Goal: Task Accomplishment & Management: Complete application form

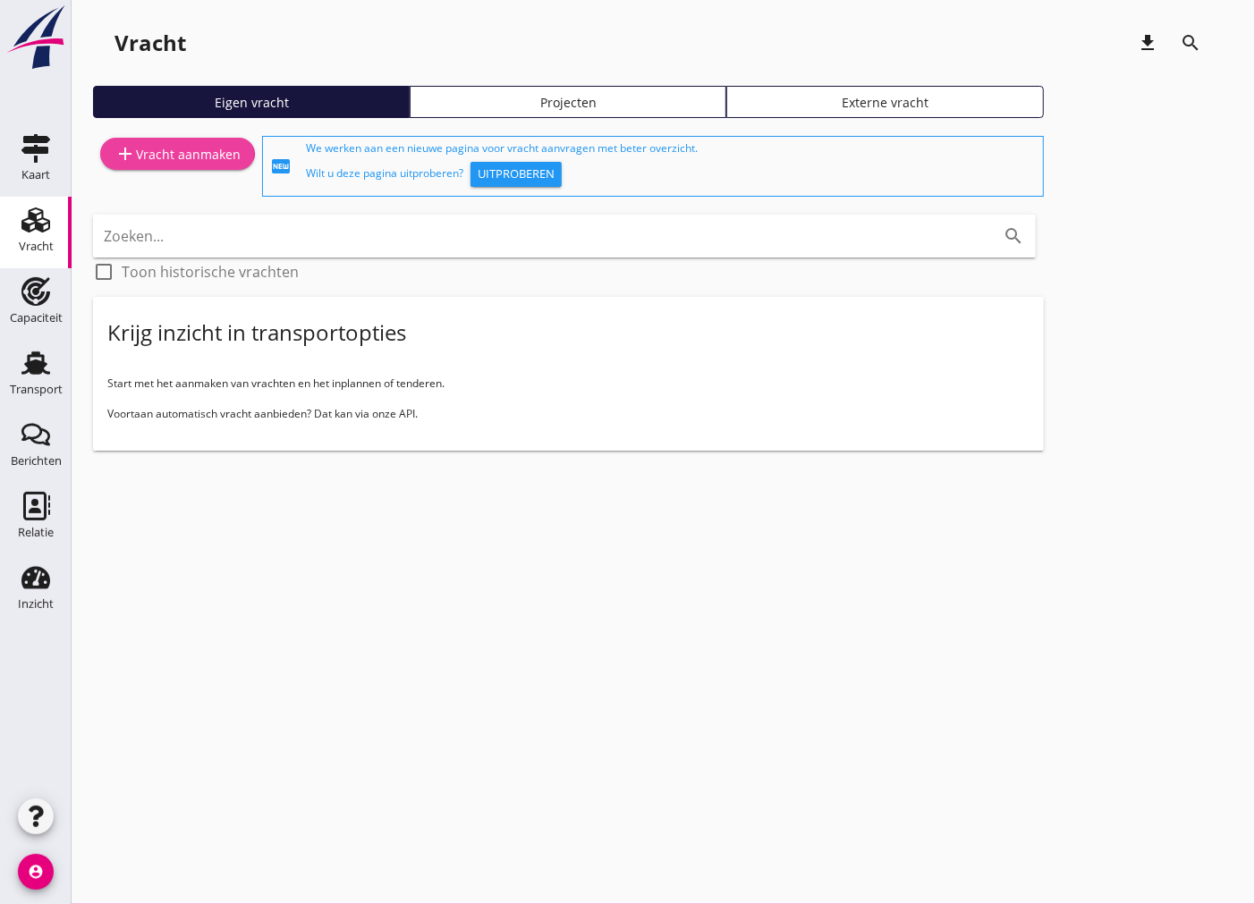
click at [183, 156] on div "add Vracht aanmaken" at bounding box center [178, 153] width 126 height 21
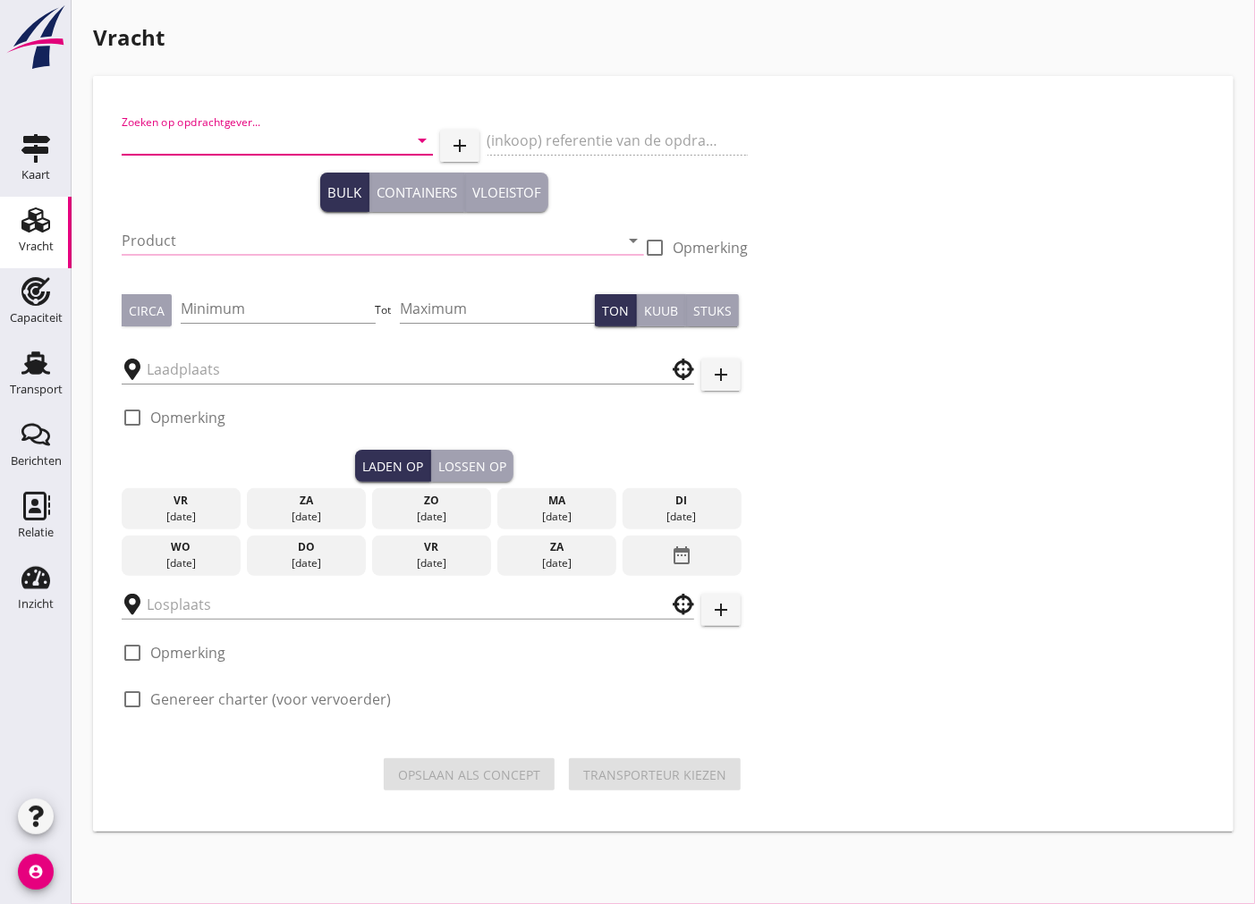
click at [204, 140] on input "Zoeken op opdrachtgever..." at bounding box center [252, 140] width 261 height 29
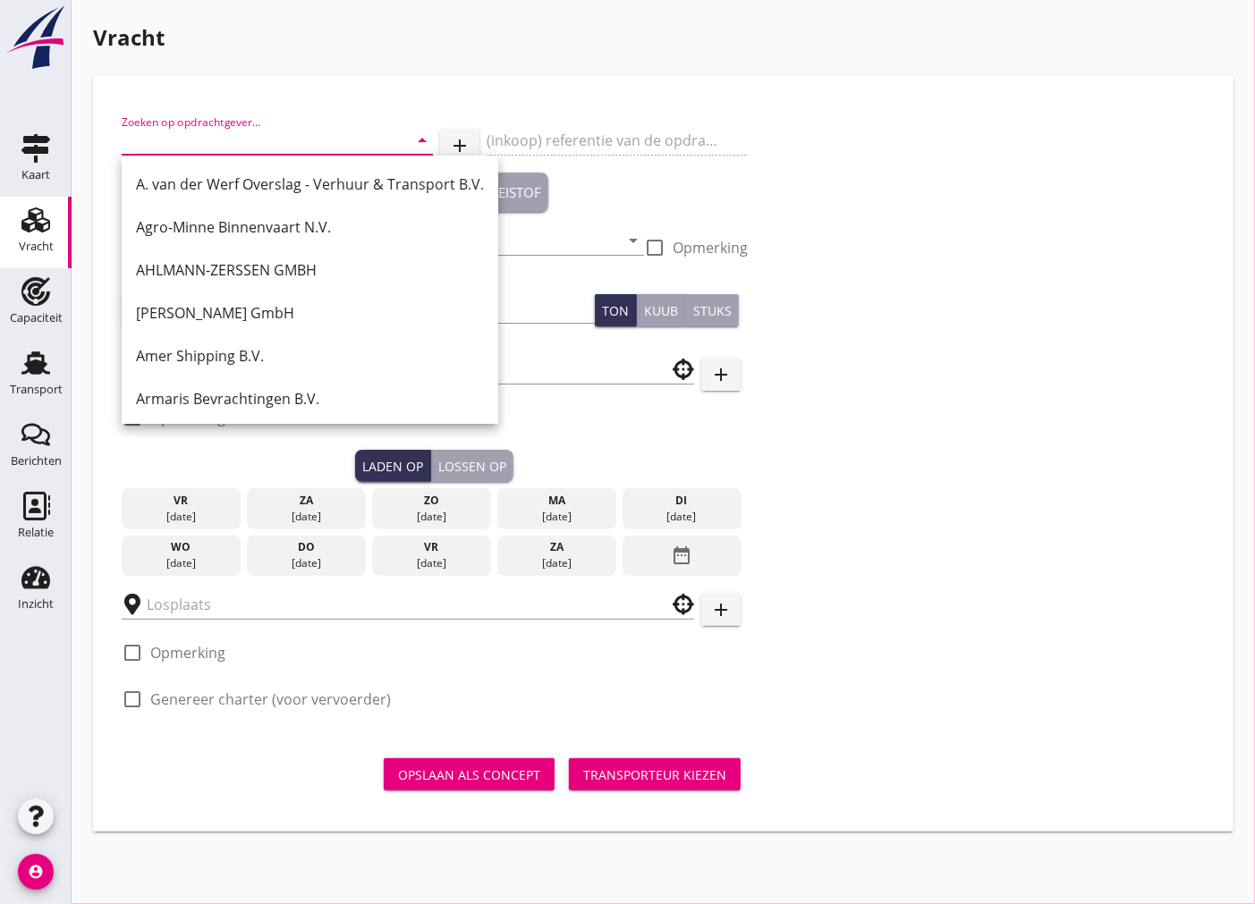
type input "t"
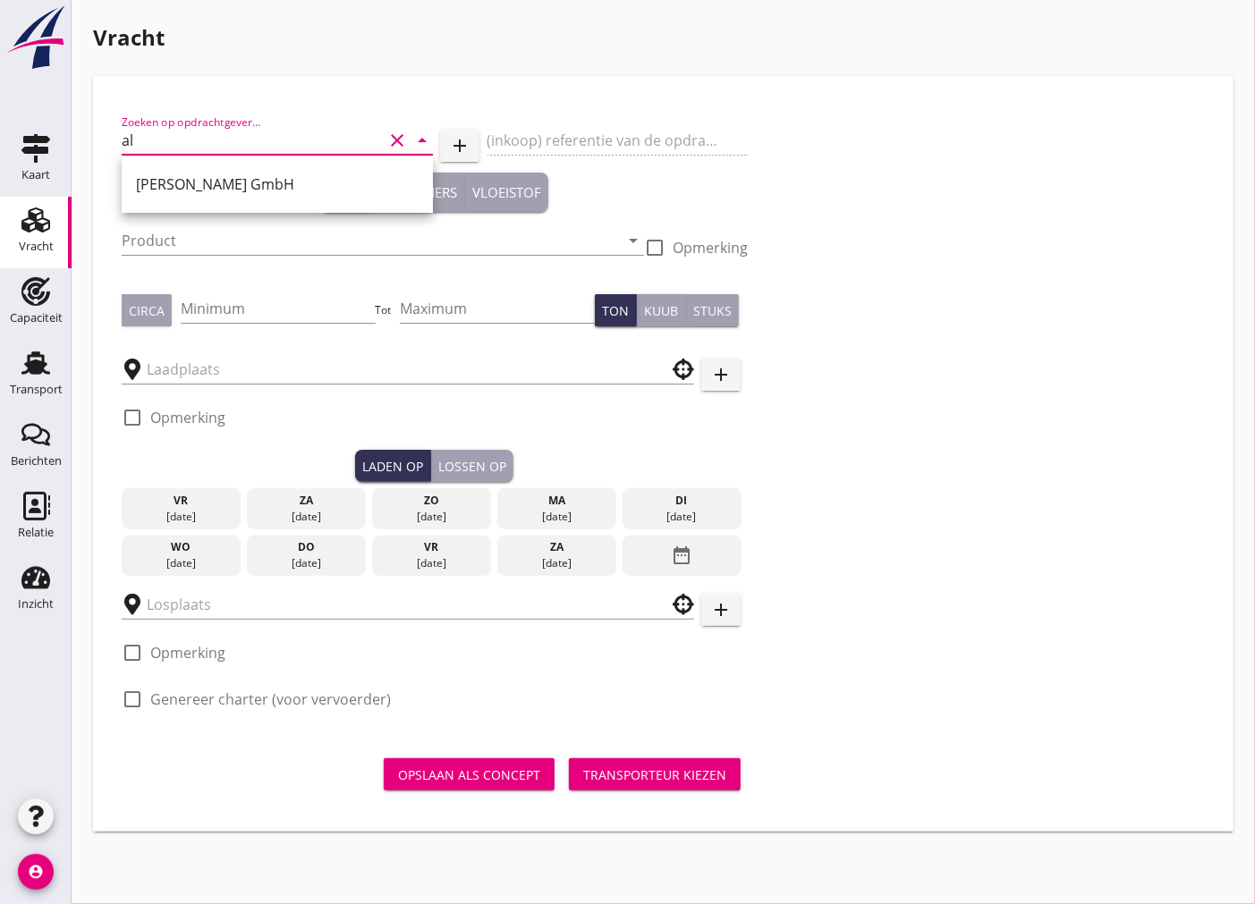
type input "a"
type input "h"
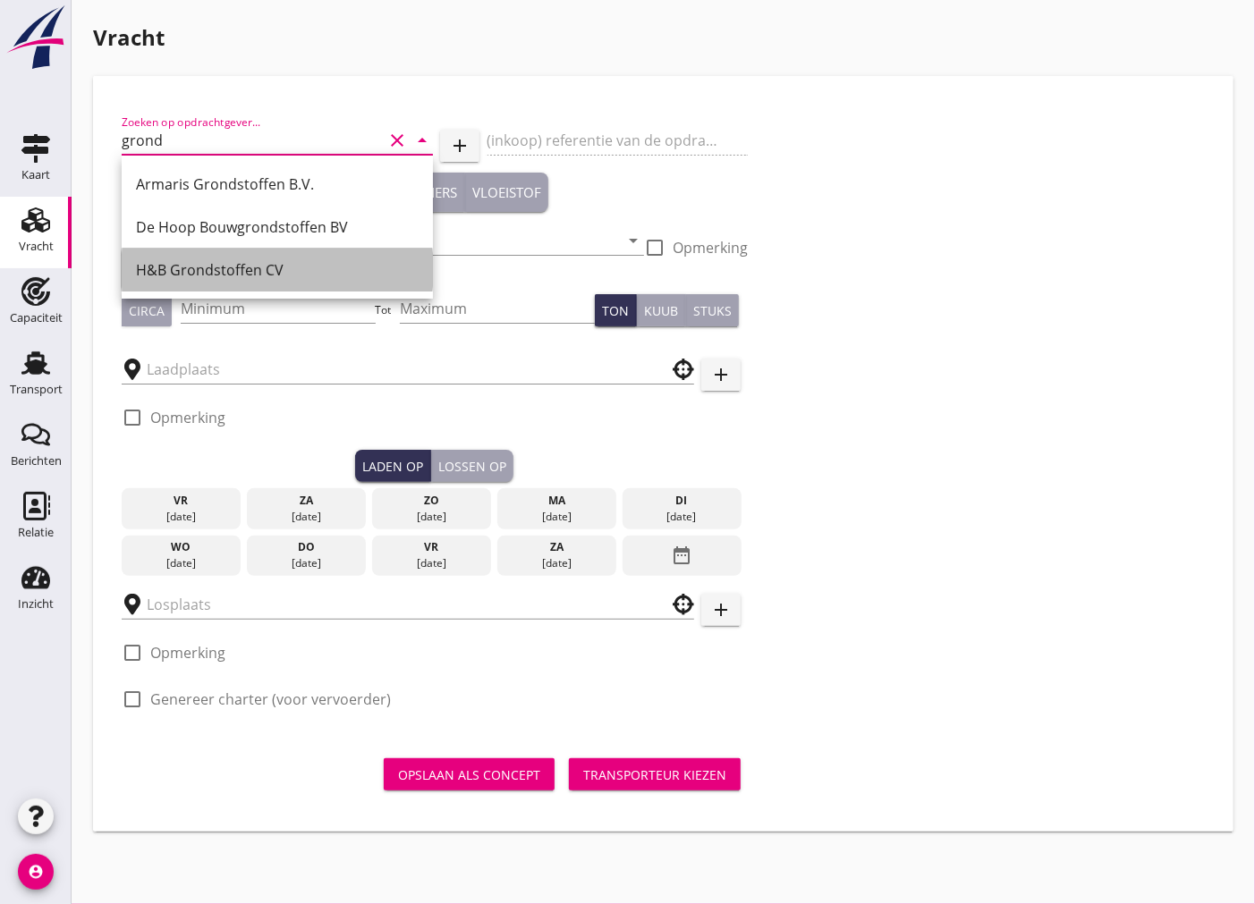
click at [267, 271] on div "H&B Grondstoffen CV" at bounding box center [277, 269] width 283 height 21
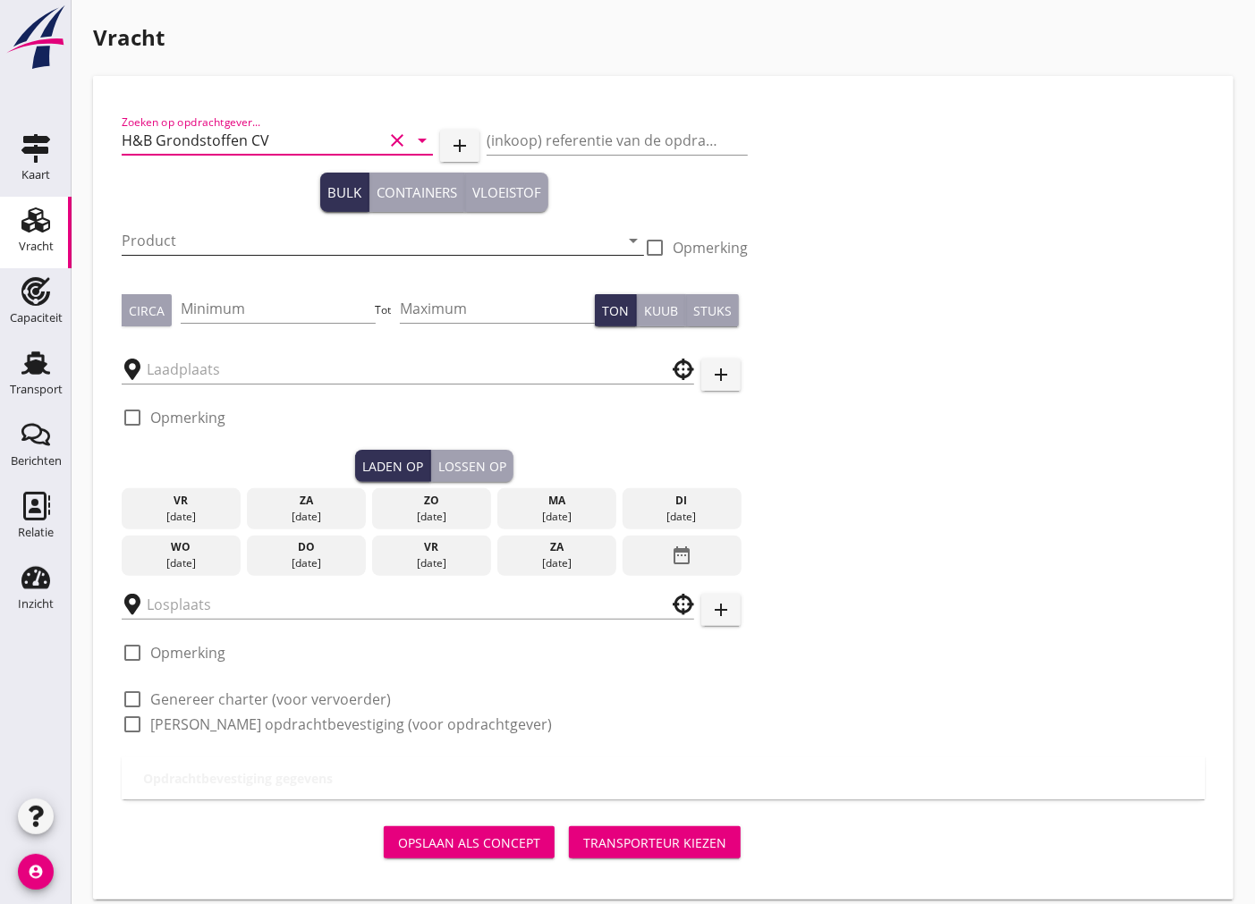
type input "H&B Grondstoffen CV"
click at [248, 242] on input "Product" at bounding box center [370, 240] width 497 height 29
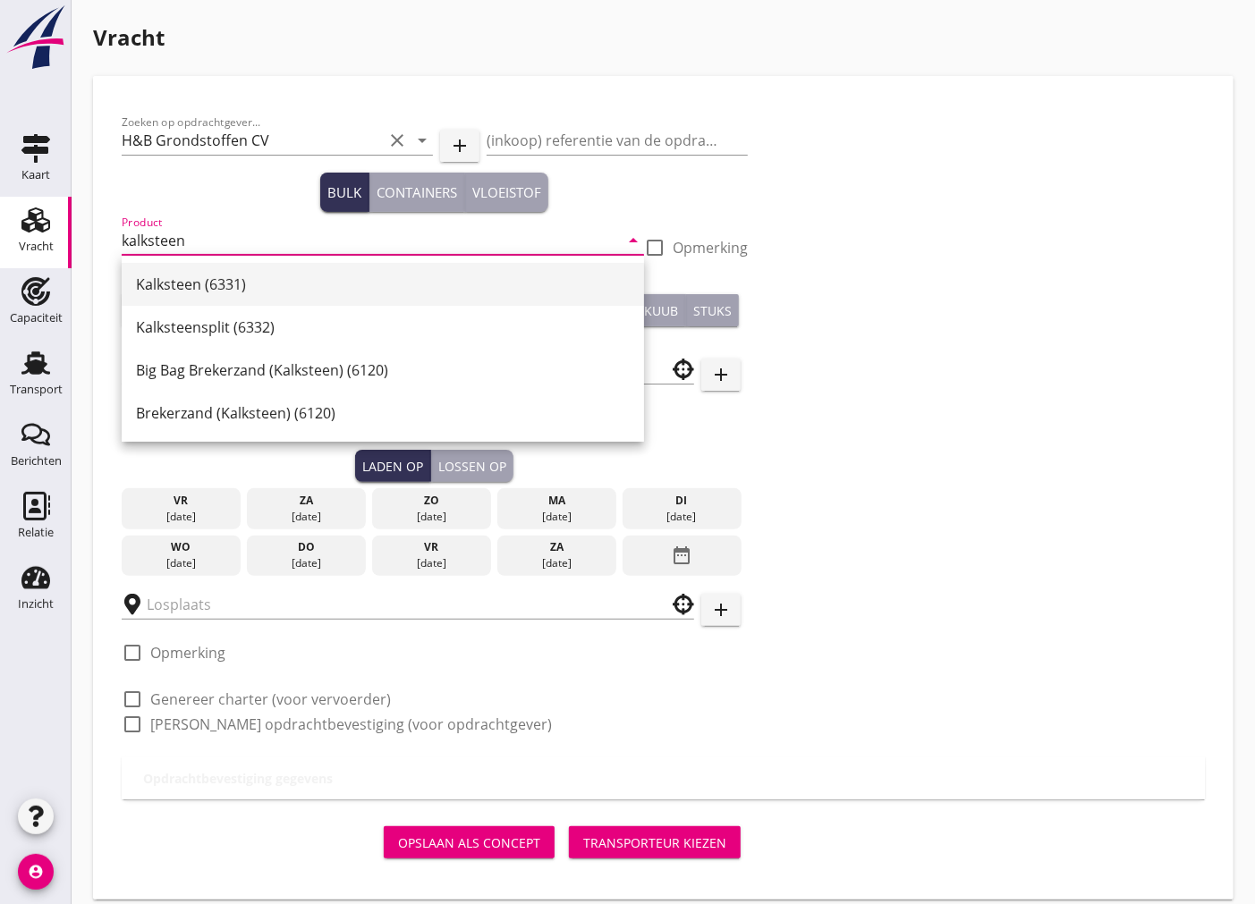
click at [289, 284] on div "Kalksteen (6331)" at bounding box center [383, 284] width 494 height 21
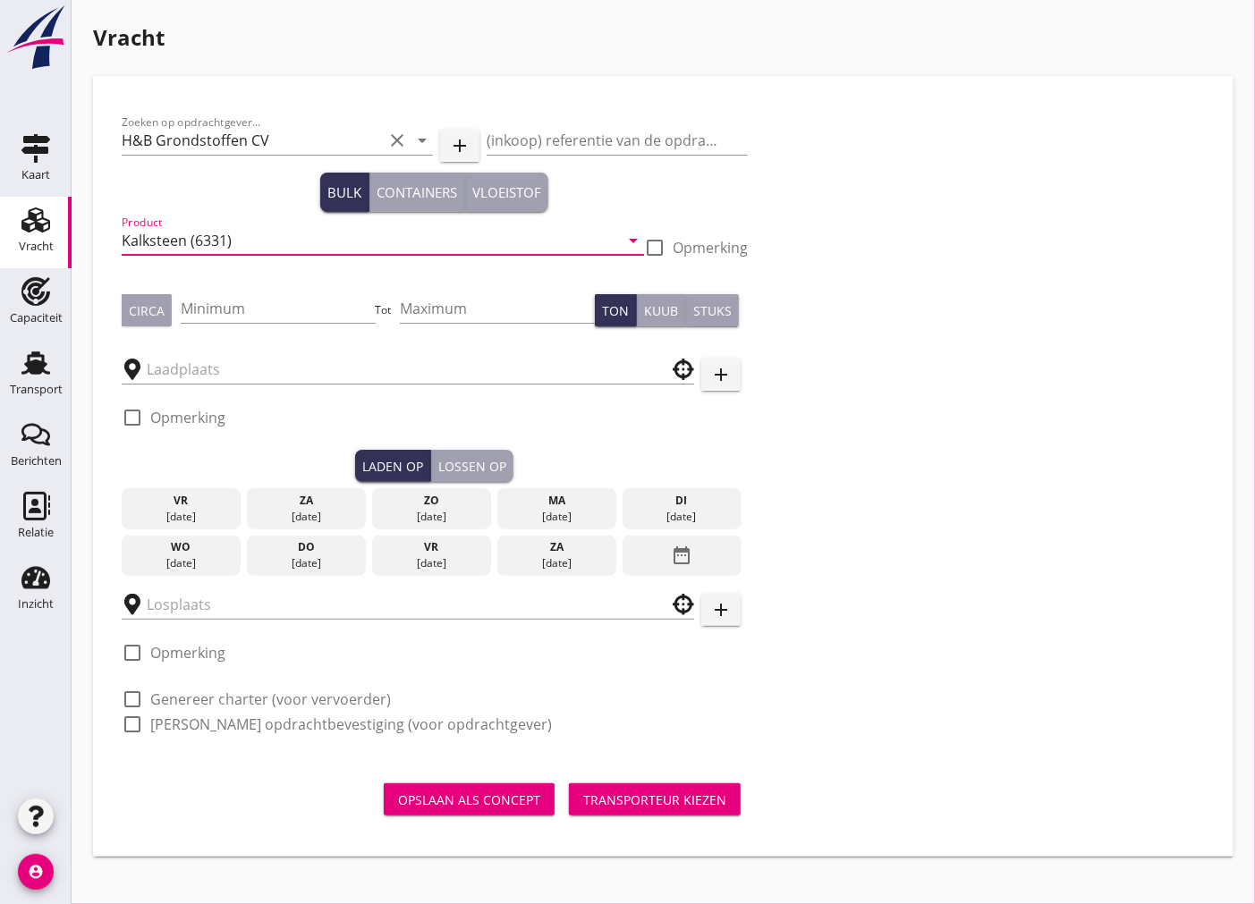
type input "Kalksteen (6331)"
click at [656, 245] on div at bounding box center [655, 248] width 30 height 30
checkbox input "true"
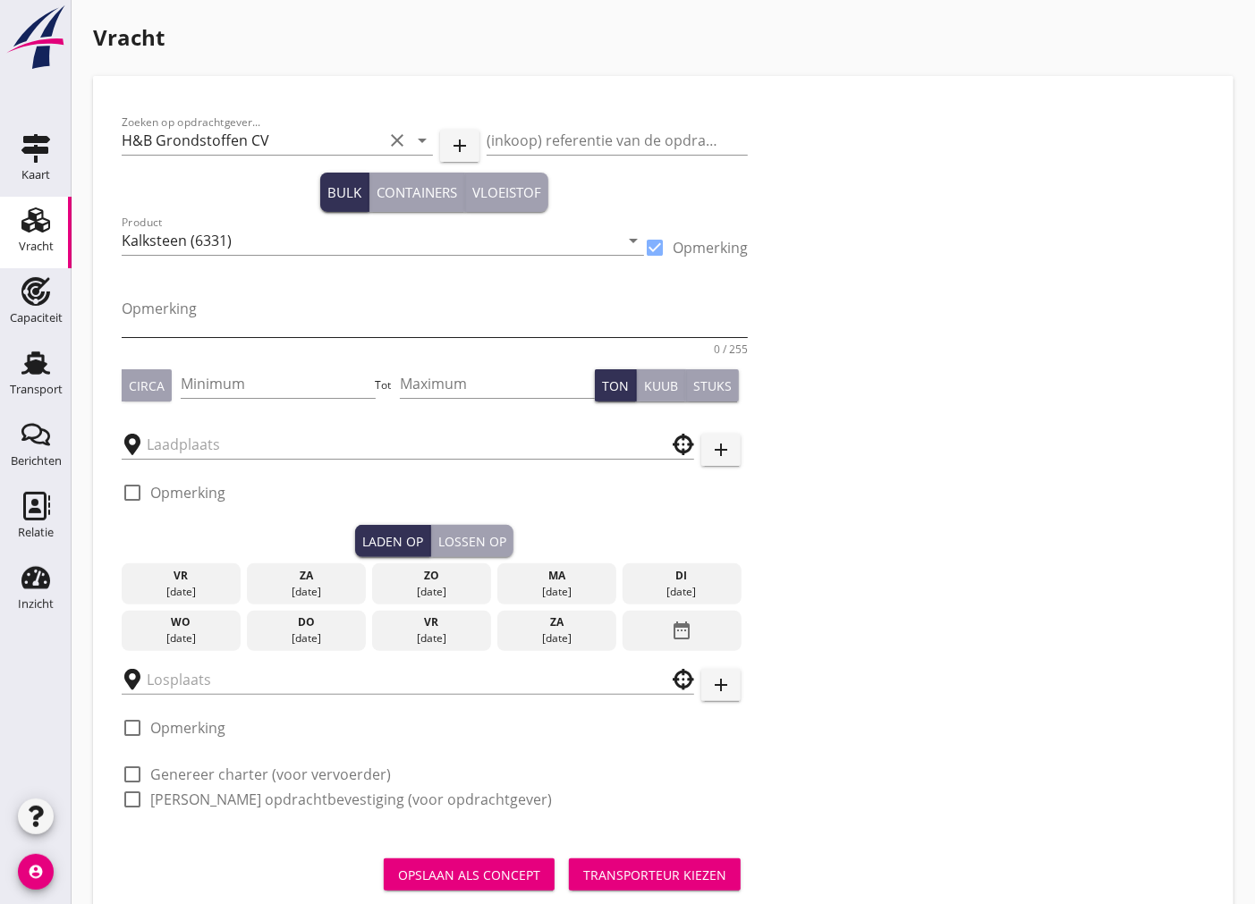
click at [161, 317] on textarea "Opmerking" at bounding box center [435, 315] width 626 height 43
type textarea "2-14mm"
click at [215, 386] on input "Minimum" at bounding box center [278, 383] width 195 height 29
type input "797"
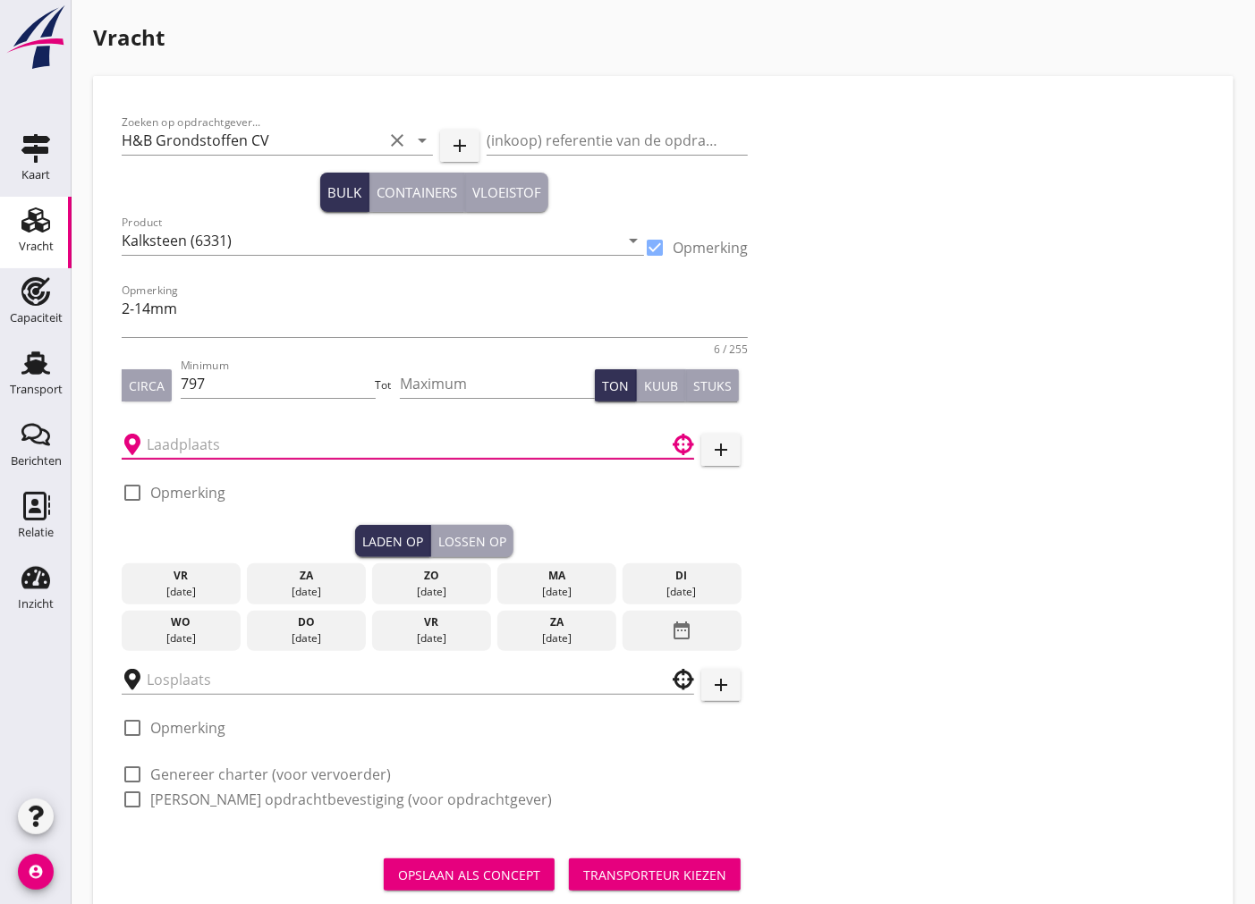
click at [251, 445] on input "text" at bounding box center [395, 444] width 497 height 29
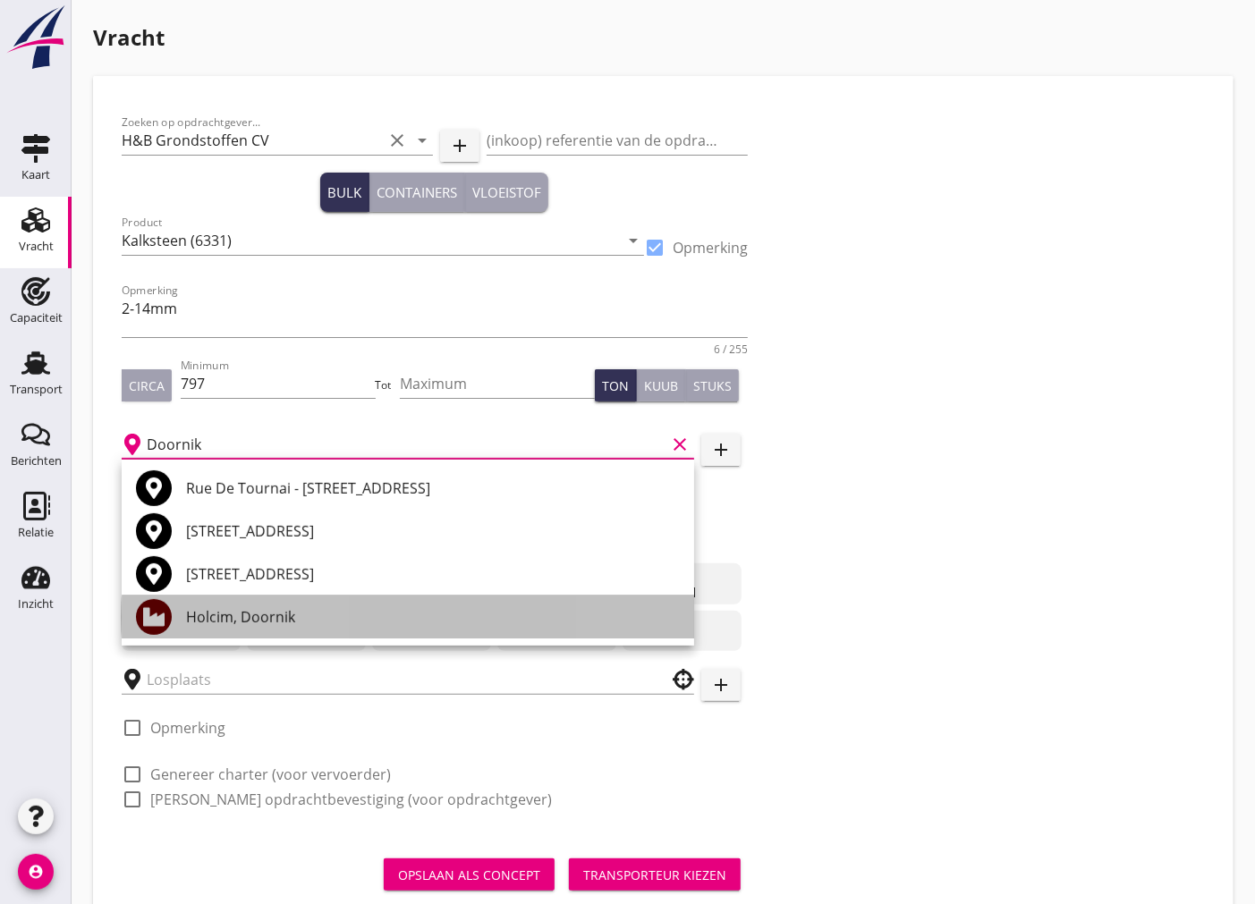
click at [260, 614] on div "Holcim, Doornik" at bounding box center [433, 617] width 494 height 21
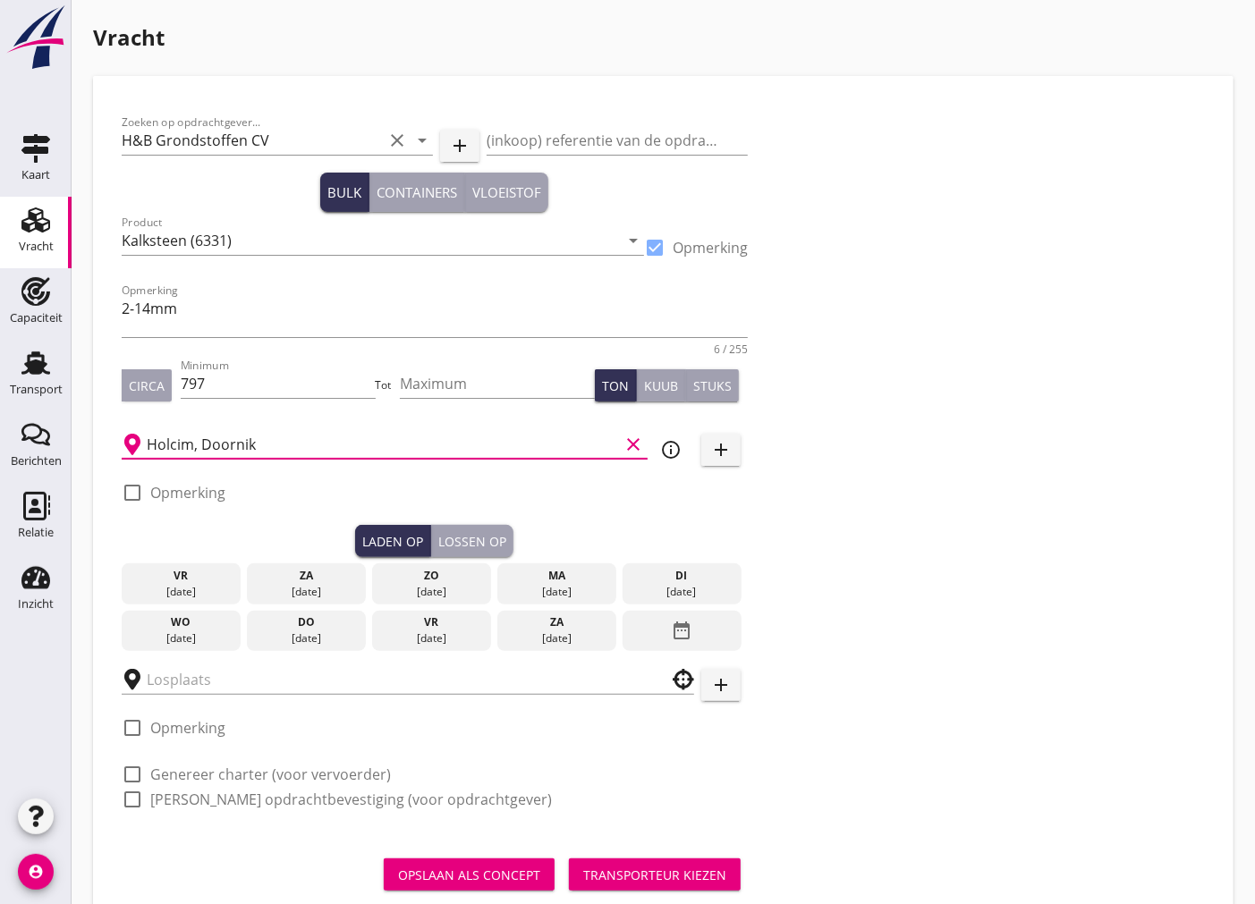
type input "Holcim, Doornik"
click at [704, 624] on div "date_range" at bounding box center [682, 631] width 119 height 41
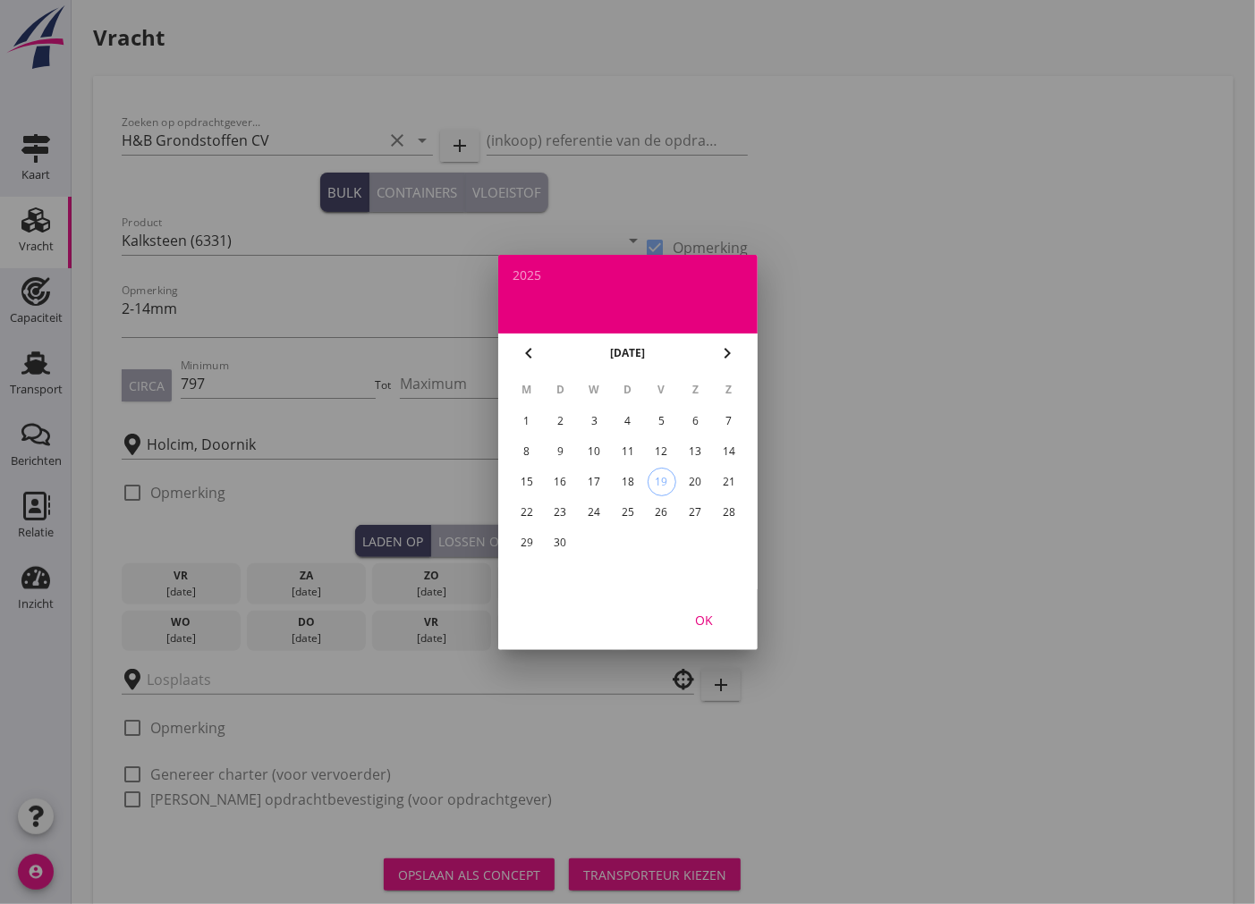
click at [529, 413] on div "1" at bounding box center [526, 421] width 29 height 29
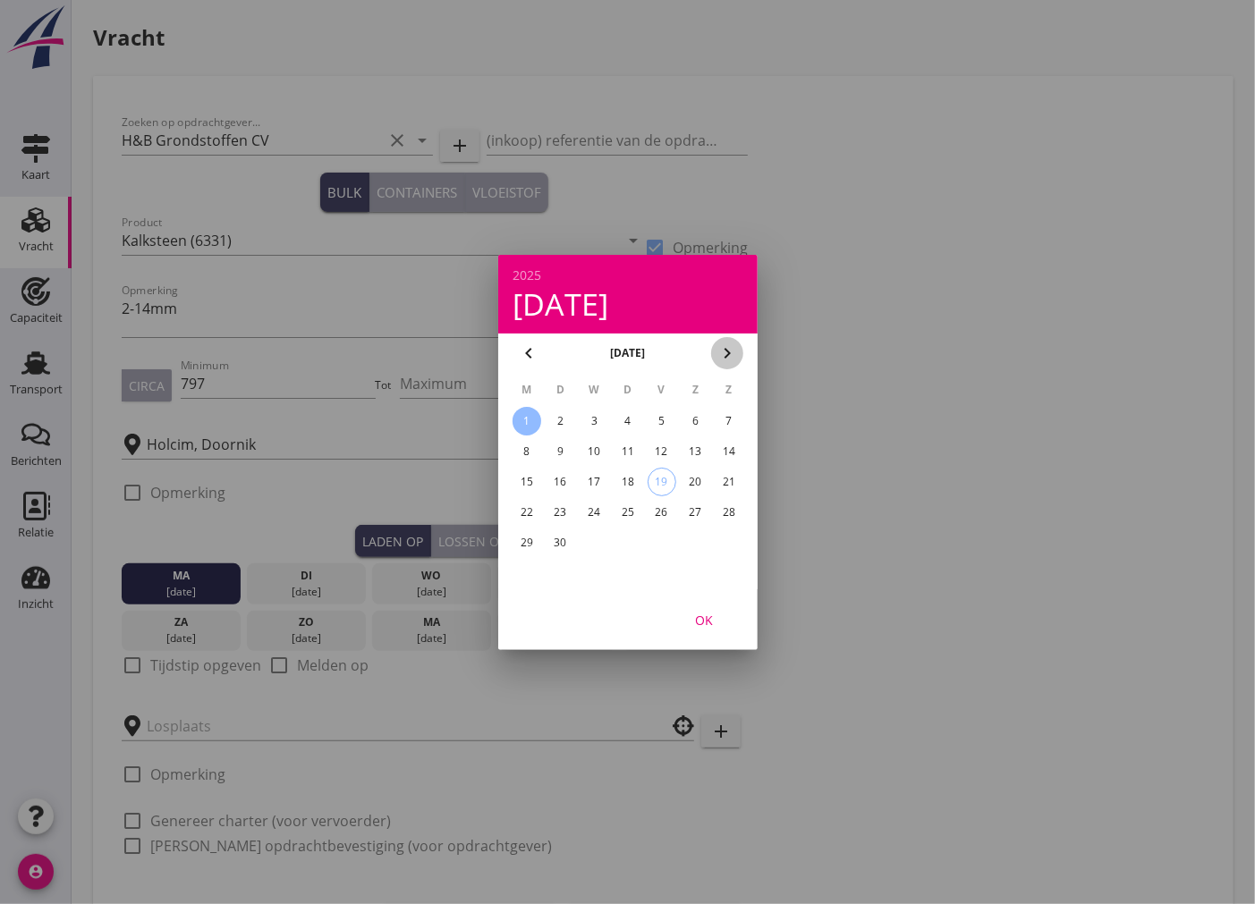
click at [723, 345] on icon "chevron_right" at bounding box center [727, 353] width 21 height 21
click at [599, 420] on div "1" at bounding box center [594, 421] width 29 height 29
click at [708, 614] on div "OK" at bounding box center [704, 619] width 50 height 19
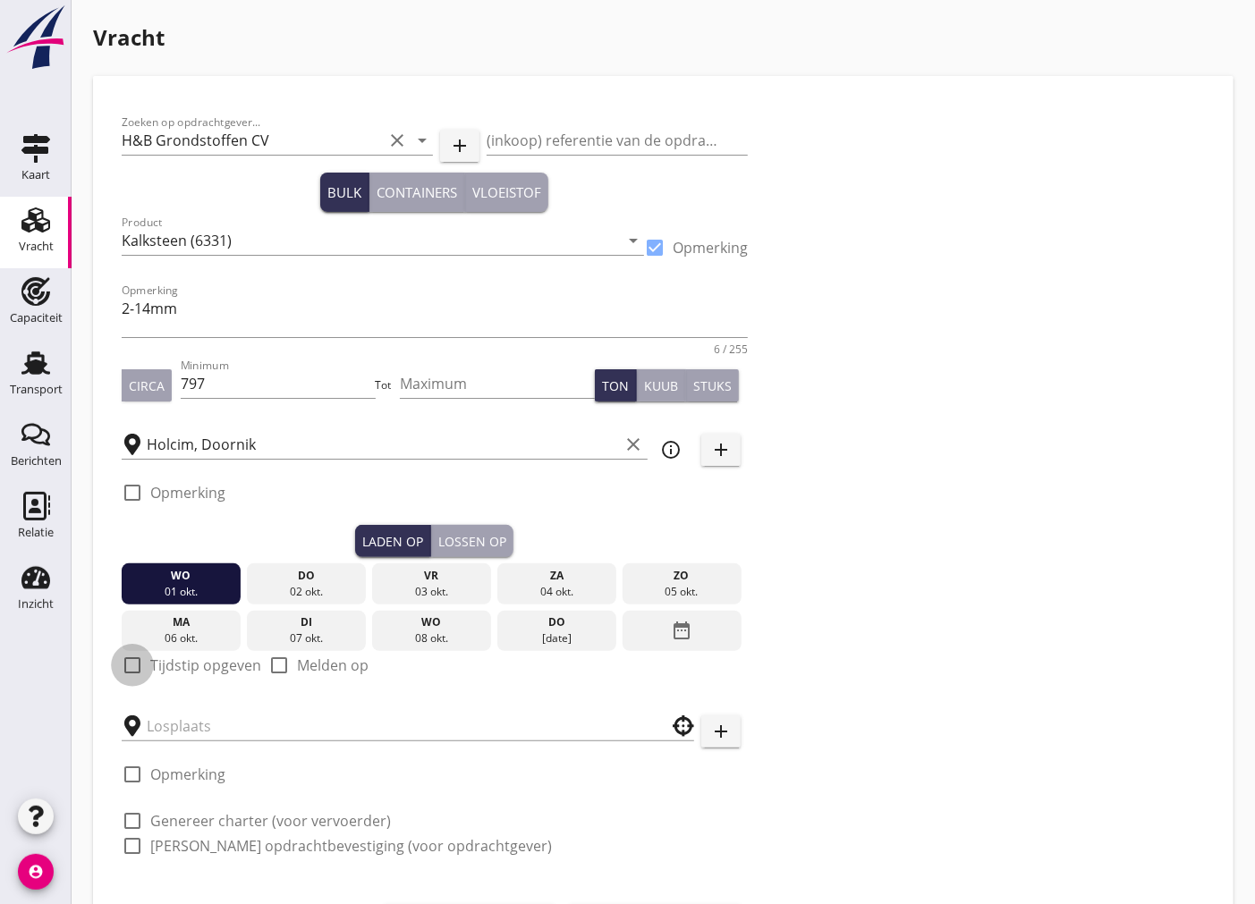
click at [132, 668] on div at bounding box center [132, 665] width 30 height 30
checkbox input "true"
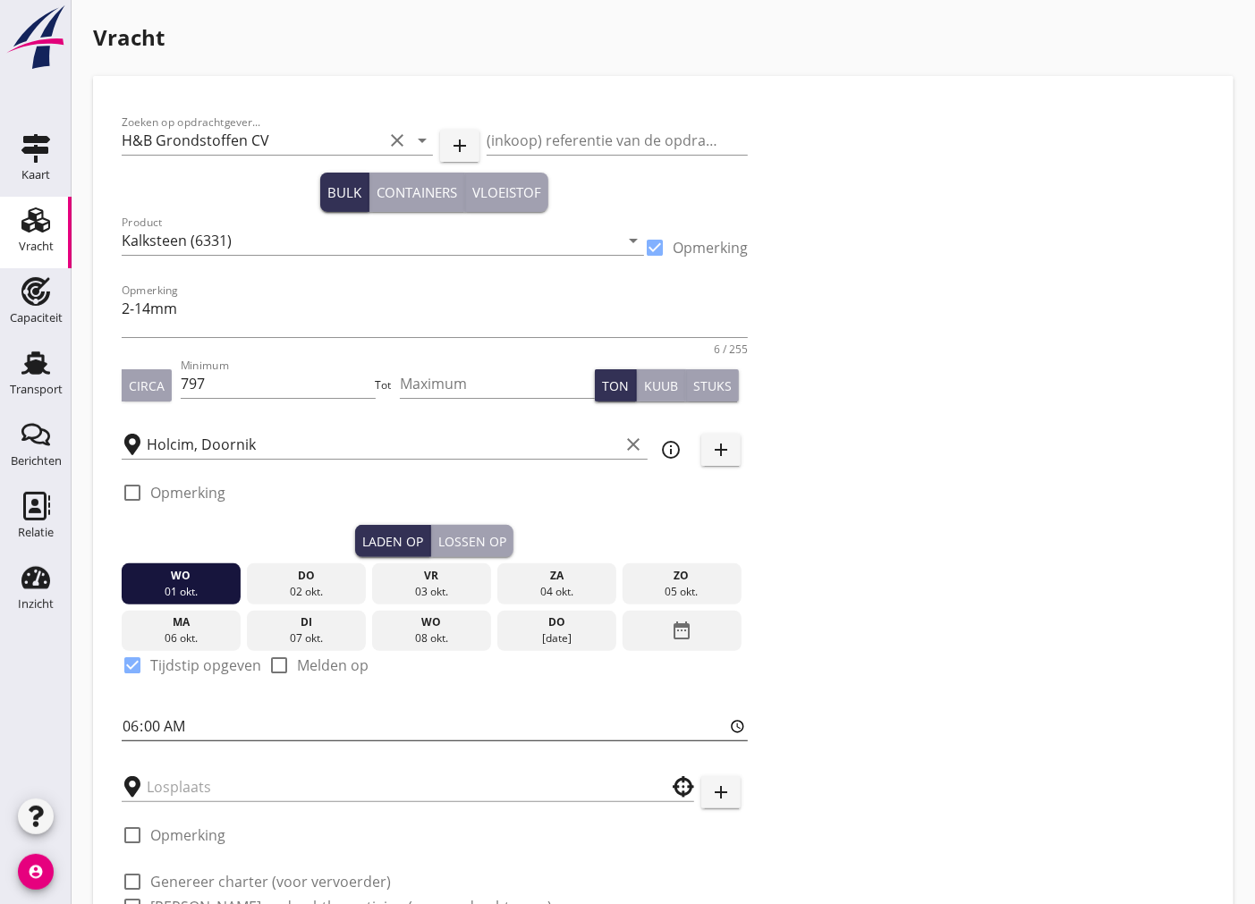
click at [135, 723] on input "06:00" at bounding box center [435, 726] width 626 height 29
type input "10:01"
click at [461, 534] on div "Lossen op" at bounding box center [472, 541] width 68 height 19
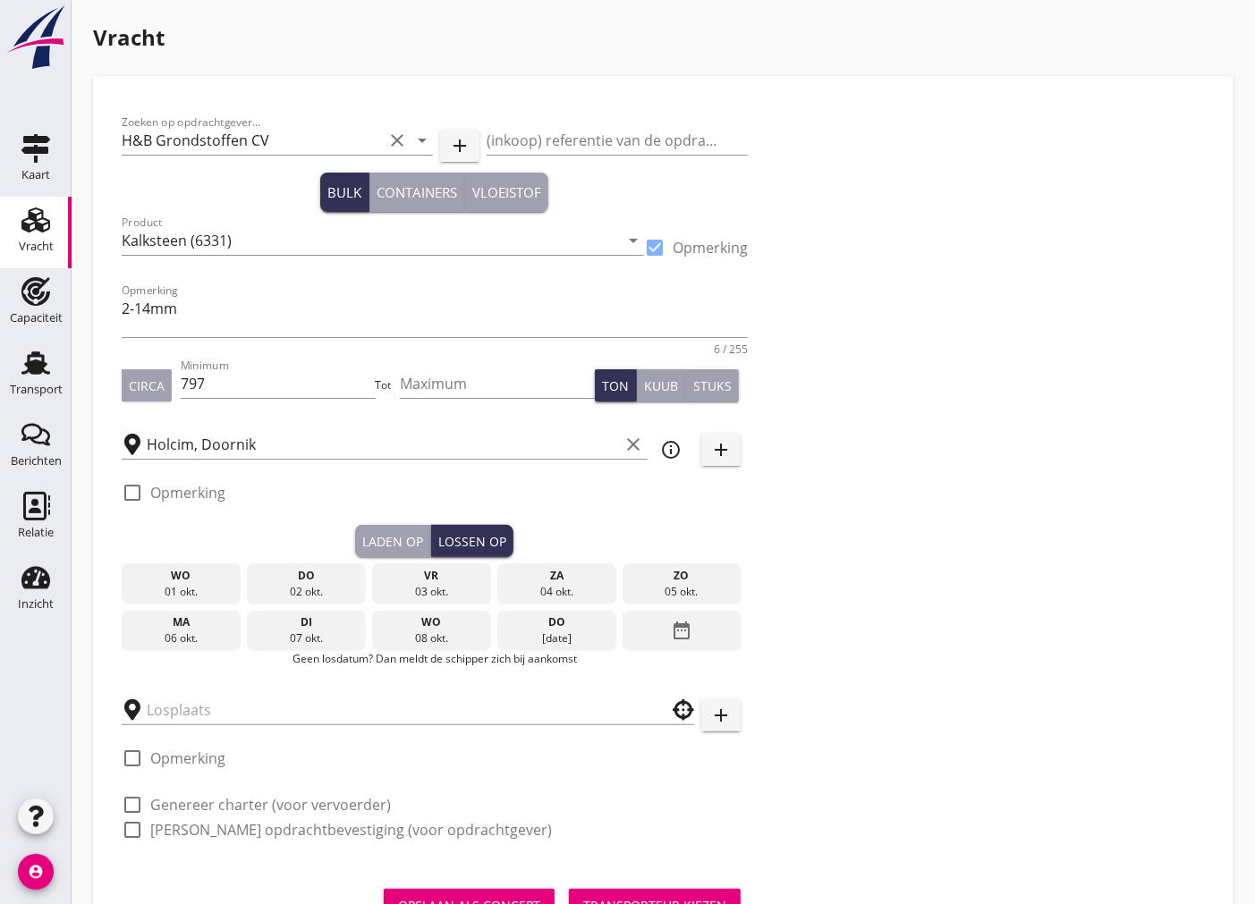
click at [315, 619] on div "di" at bounding box center [306, 623] width 110 height 16
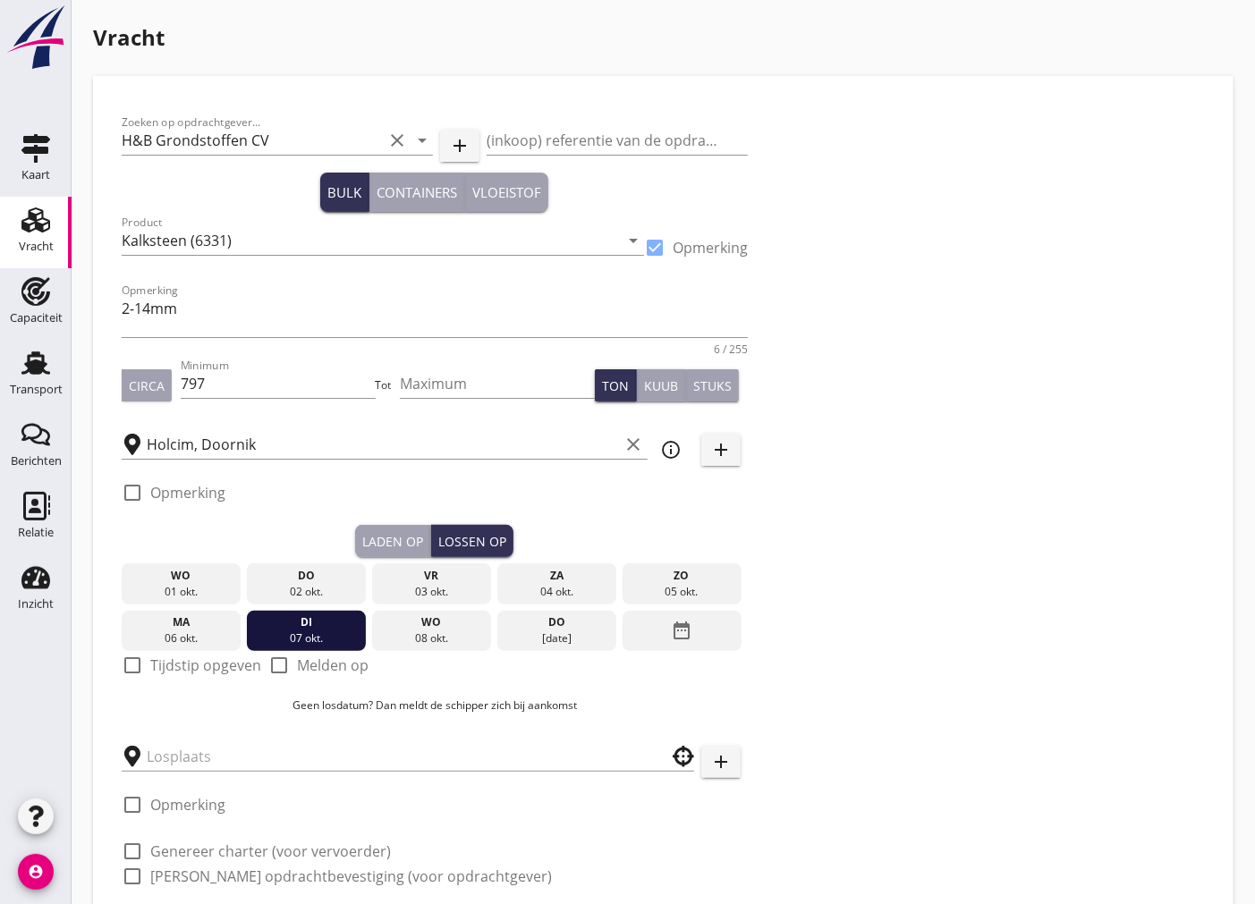
click at [137, 658] on div at bounding box center [132, 665] width 30 height 30
checkbox input "true"
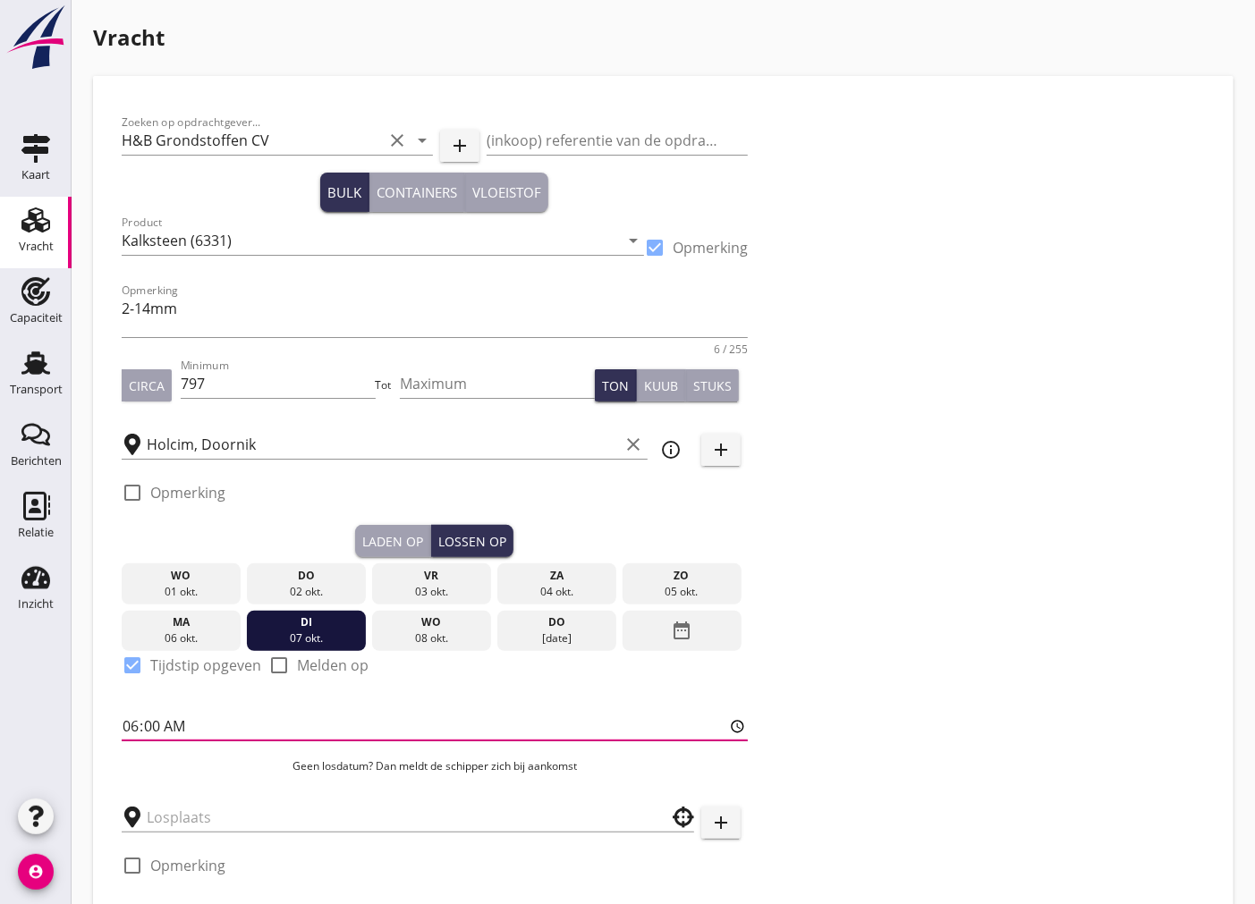
click at [152, 722] on input "06:00" at bounding box center [435, 726] width 626 height 29
type input "06:01"
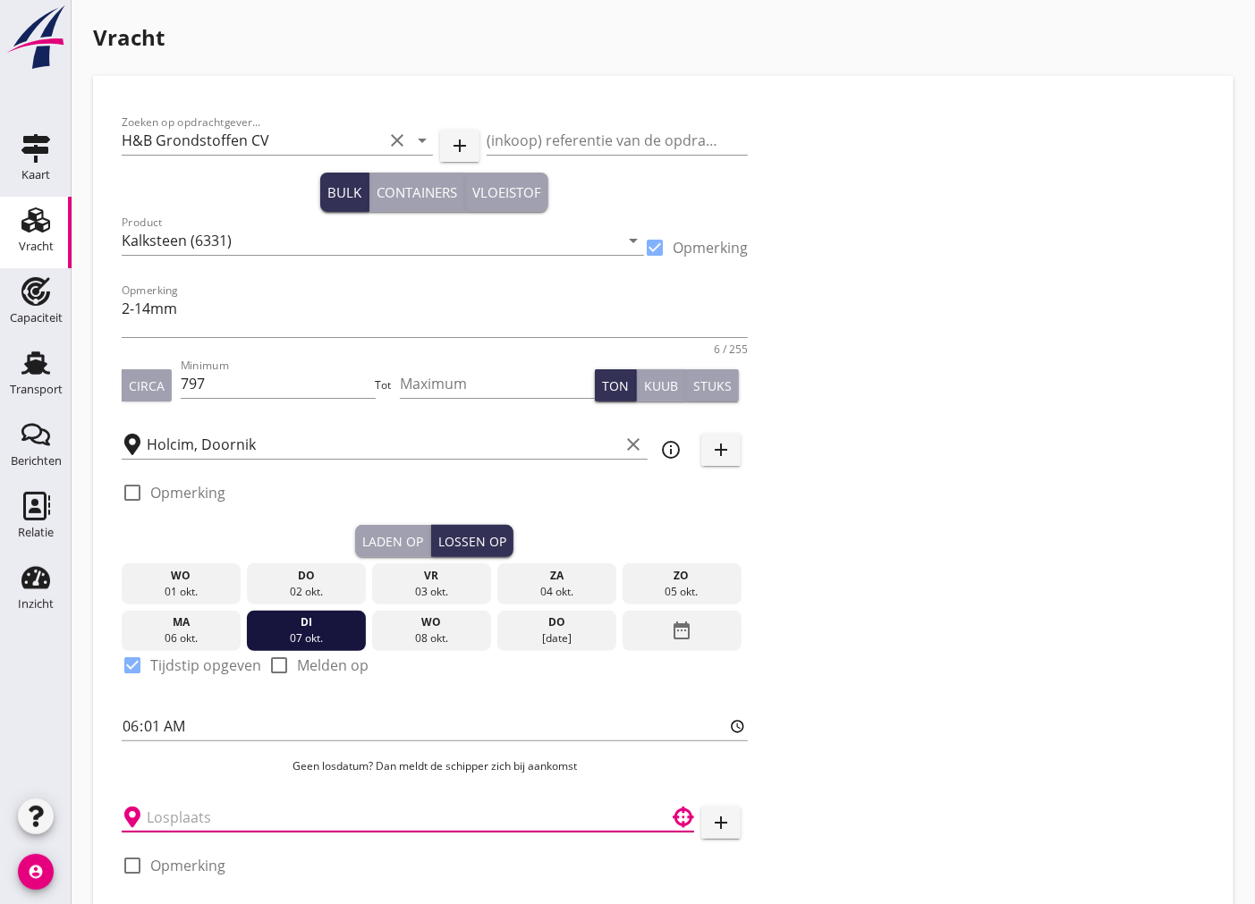
click at [246, 803] on input "text" at bounding box center [395, 817] width 497 height 29
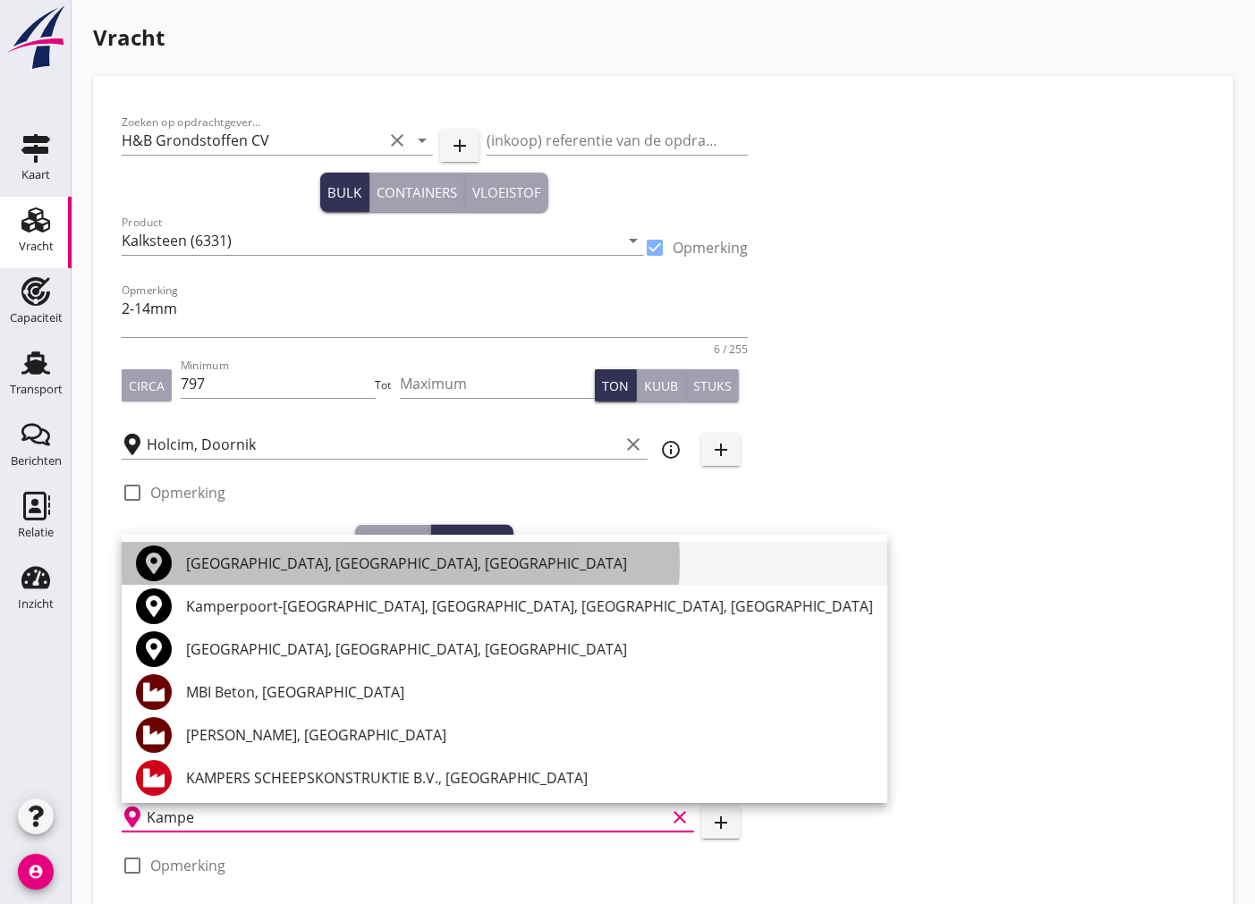
click at [293, 557] on div "[GEOGRAPHIC_DATA], [GEOGRAPHIC_DATA], [GEOGRAPHIC_DATA]" at bounding box center [529, 563] width 687 height 21
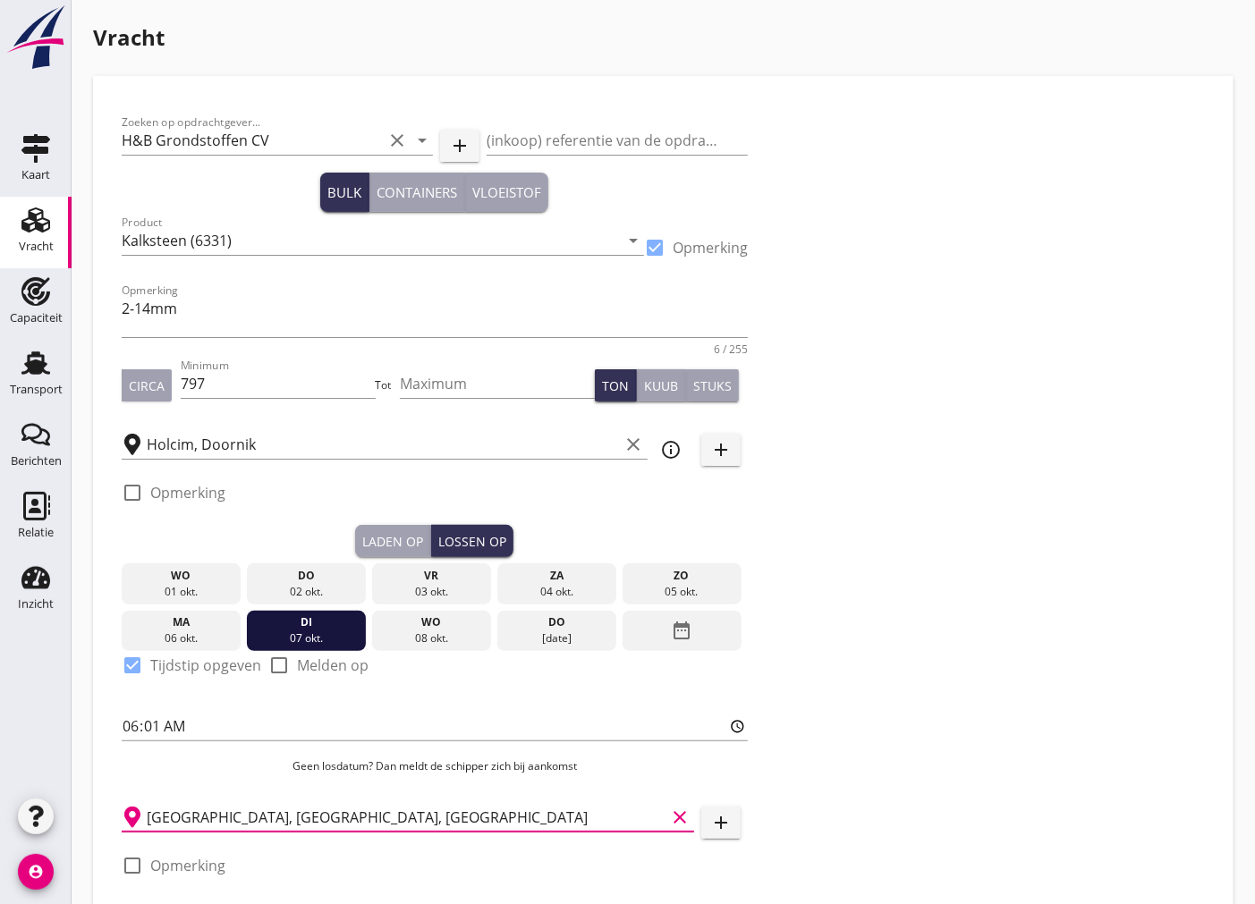
scroll to position [186, 0]
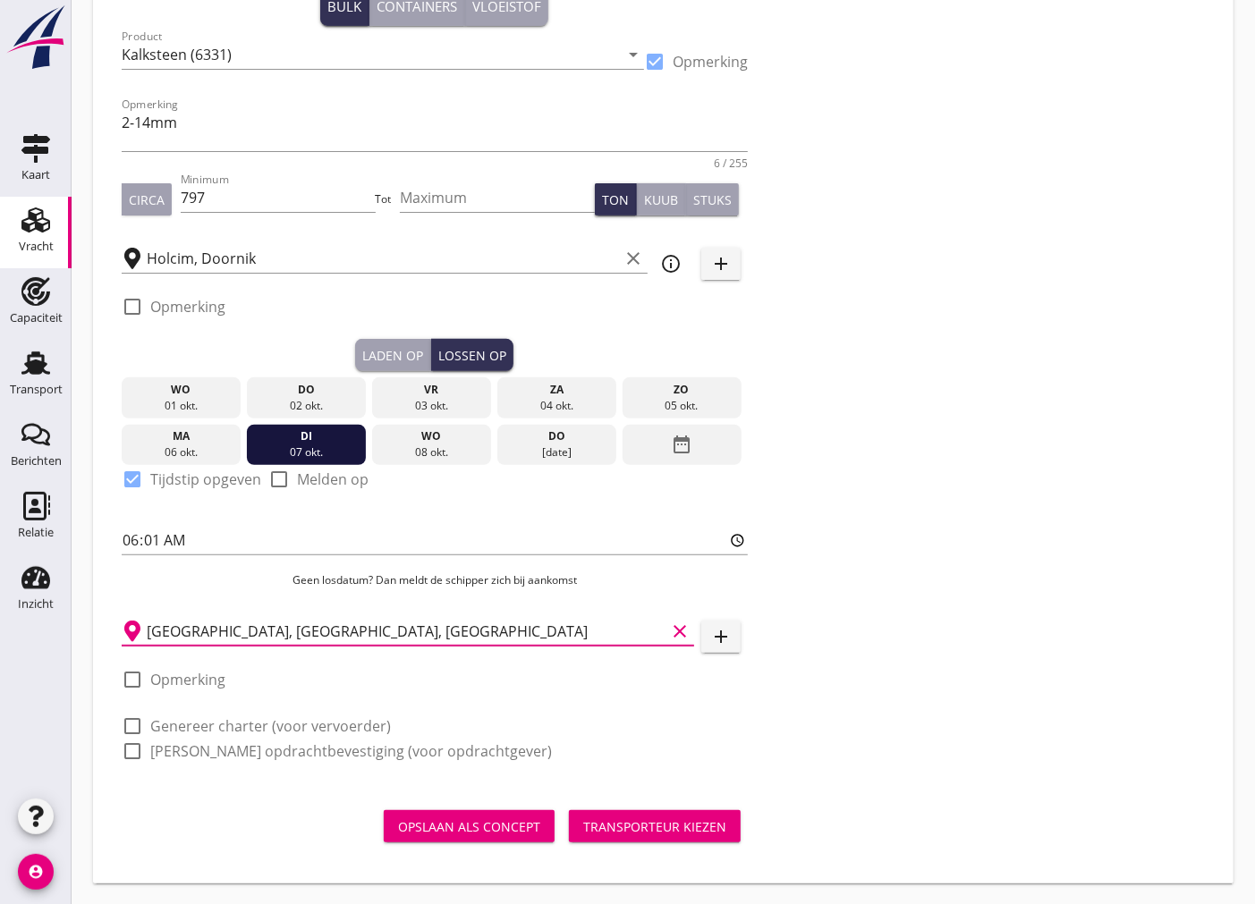
type input "[GEOGRAPHIC_DATA], [GEOGRAPHIC_DATA], [GEOGRAPHIC_DATA]"
click at [136, 726] on div at bounding box center [132, 726] width 30 height 30
checkbox input "true"
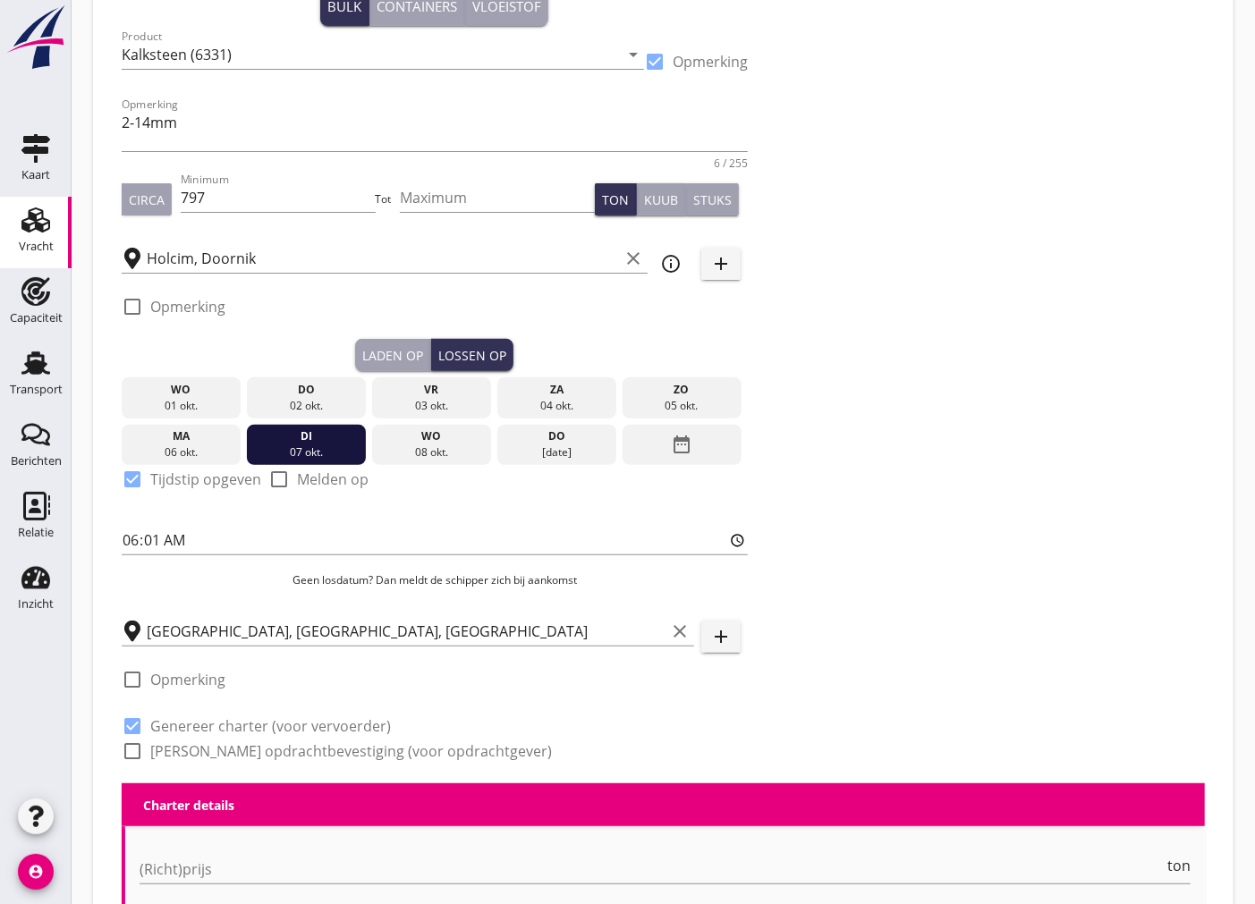
click at [140, 749] on div at bounding box center [132, 751] width 30 height 30
checkbox input "true"
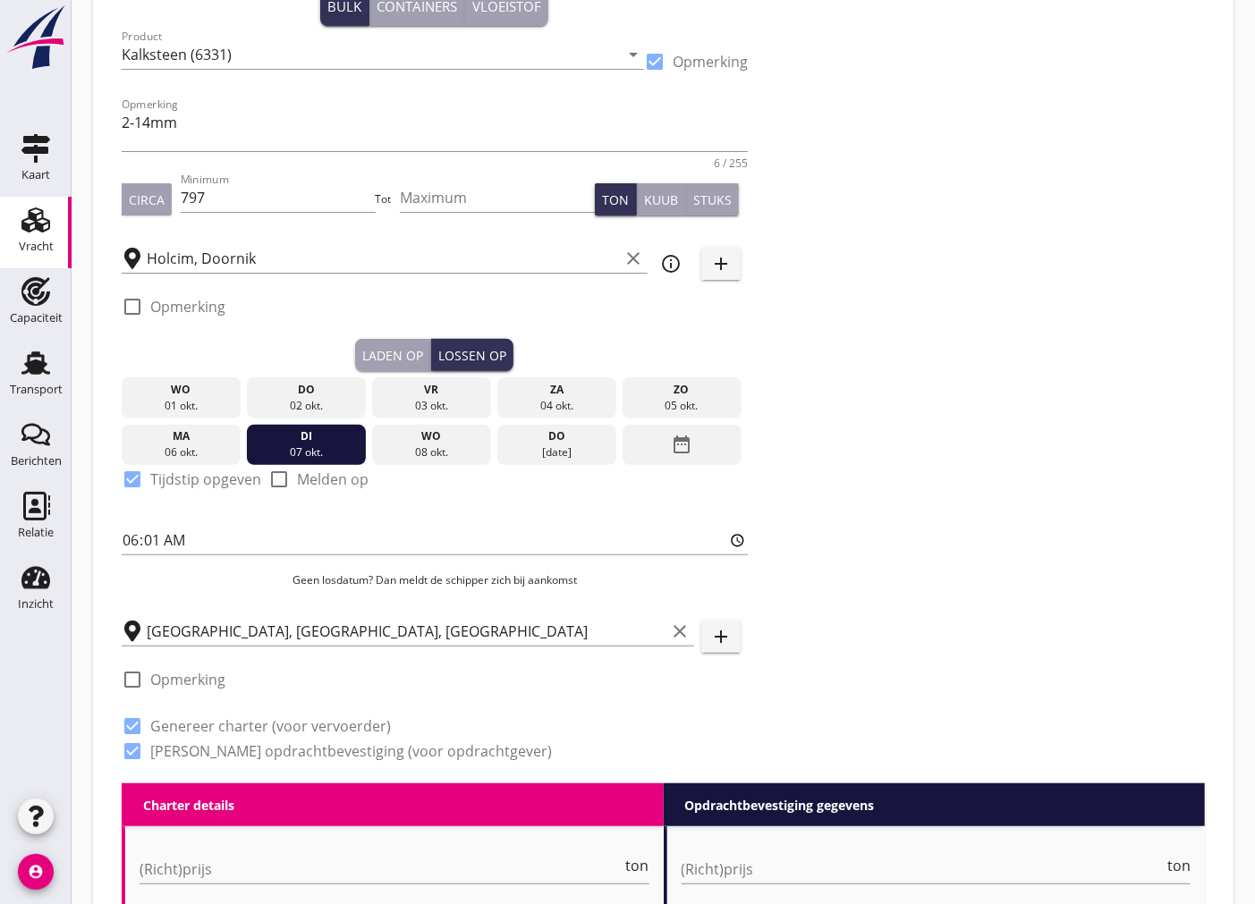
scroll to position [485, 0]
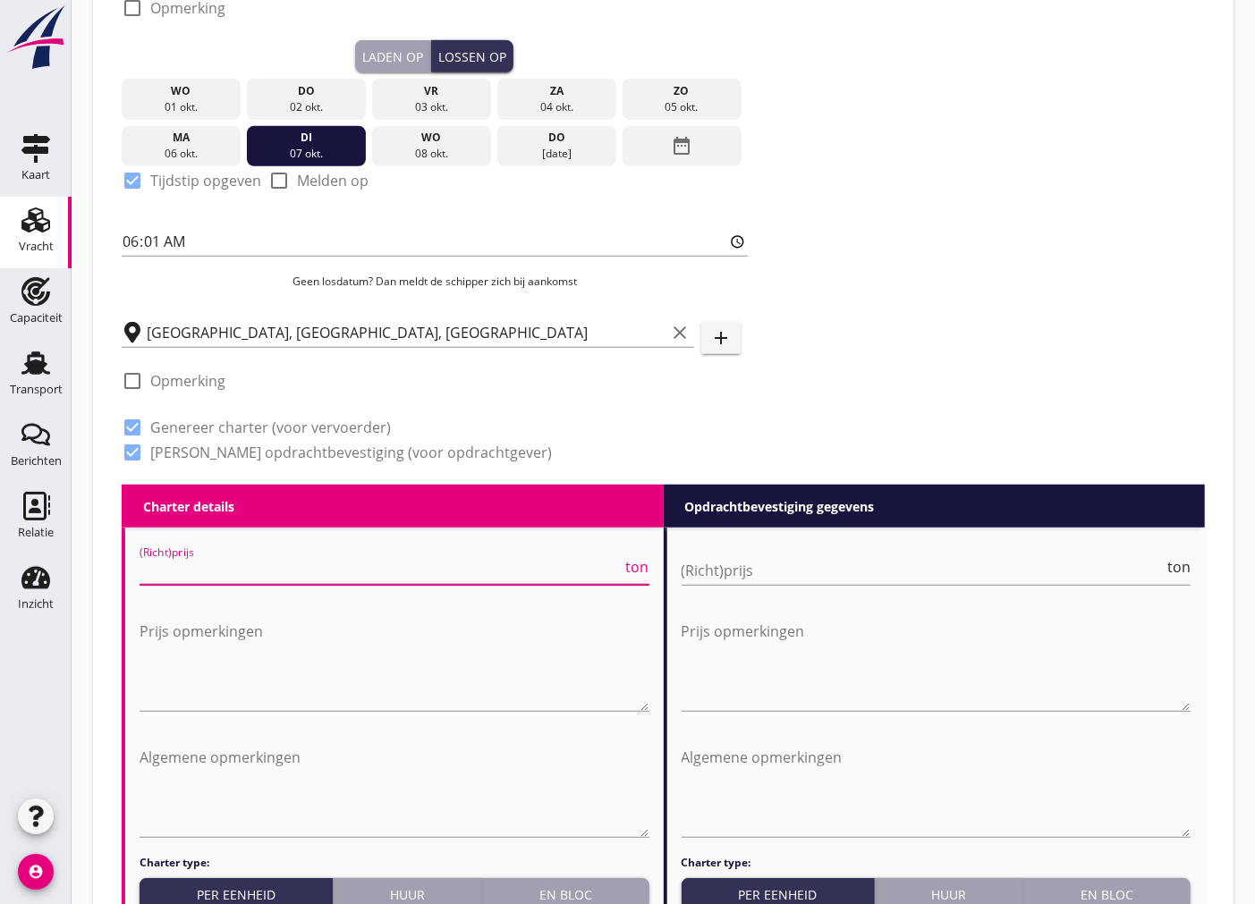
click at [310, 575] on input "(Richt)prijs" at bounding box center [381, 570] width 483 height 29
type input "7"
type input "7.40"
click at [734, 559] on input "(Richt)prijs" at bounding box center [923, 570] width 483 height 29
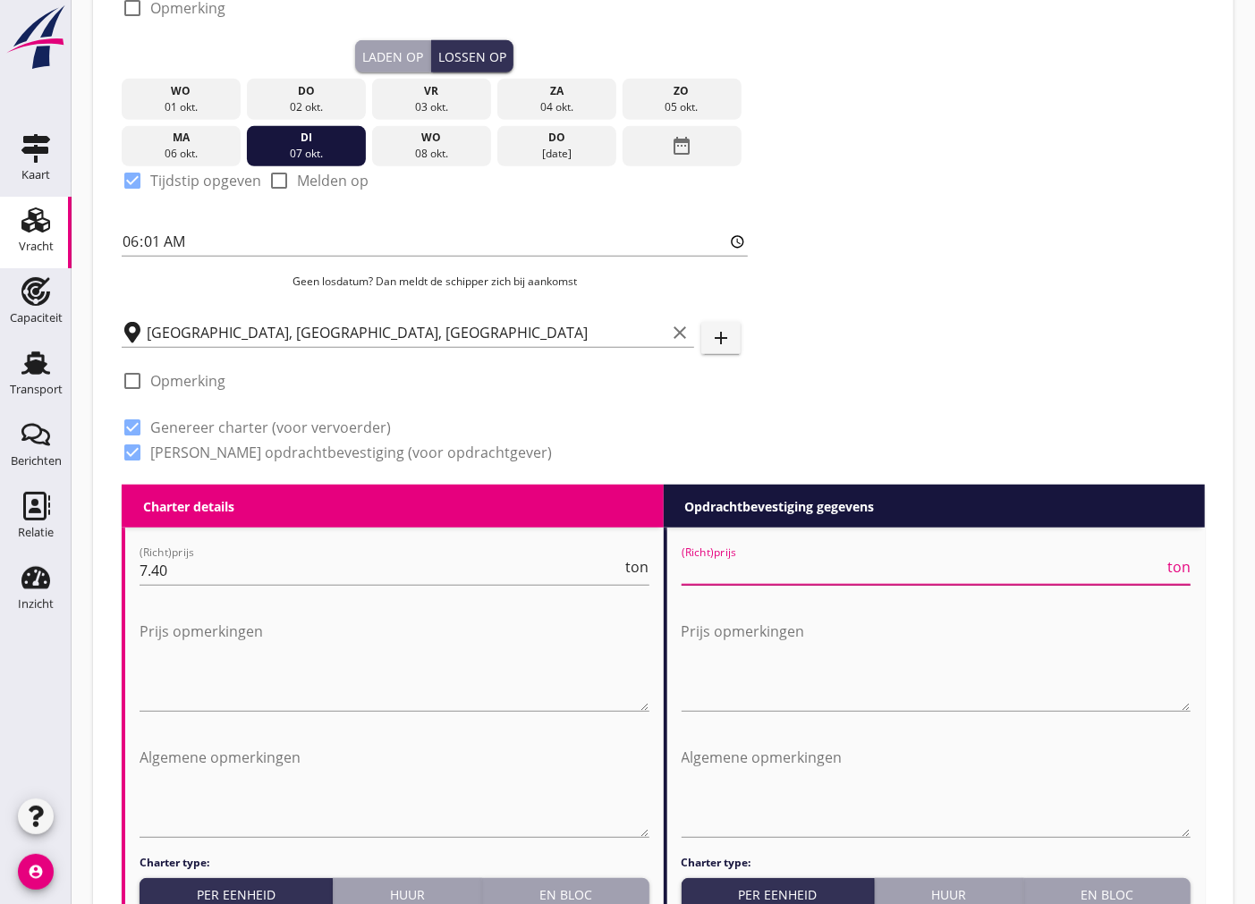
type input "7"
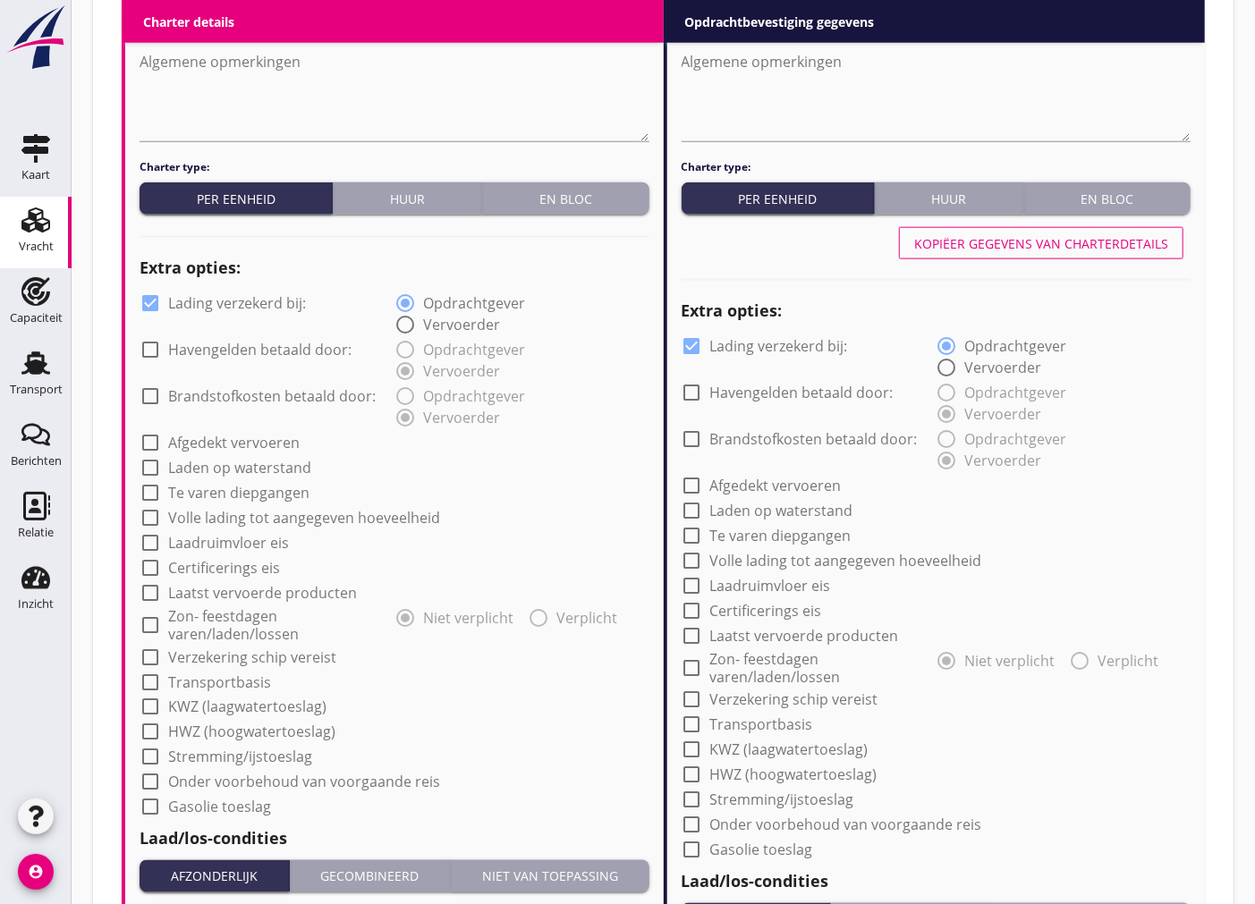
scroll to position [1280, 0]
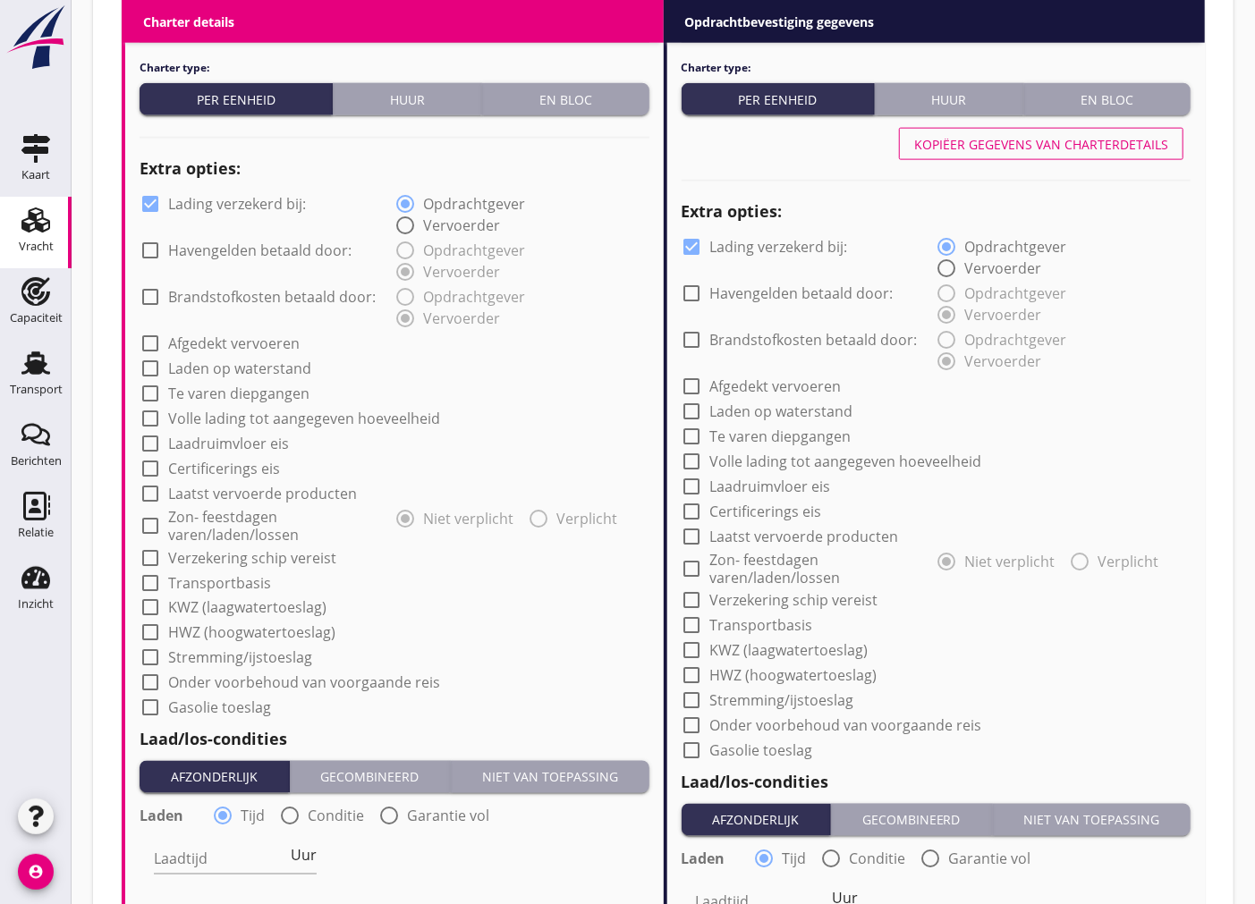
type input "7.40"
click at [152, 199] on div at bounding box center [150, 204] width 30 height 30
checkbox input "false"
click at [693, 249] on div at bounding box center [692, 247] width 30 height 30
checkbox input "false"
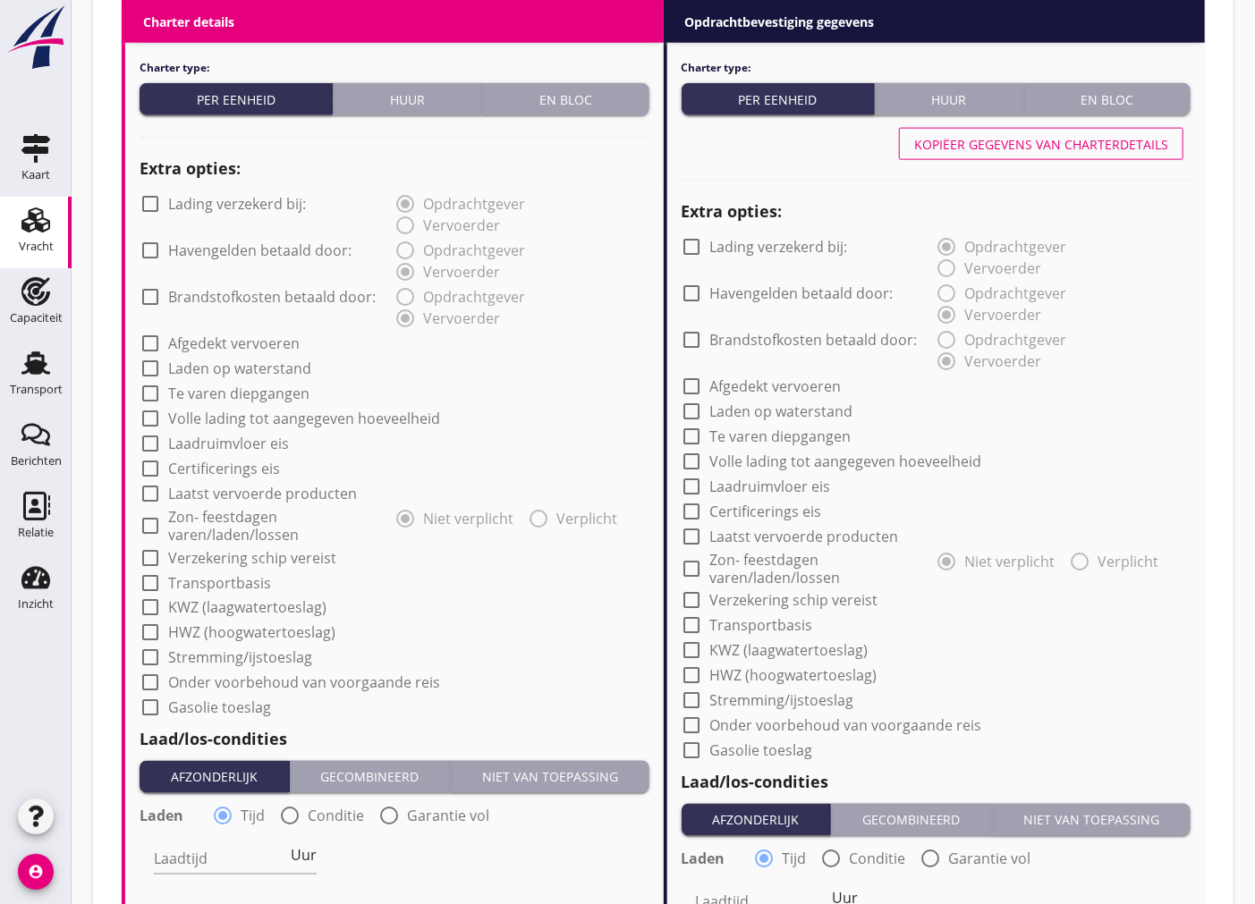
scroll to position [1677, 0]
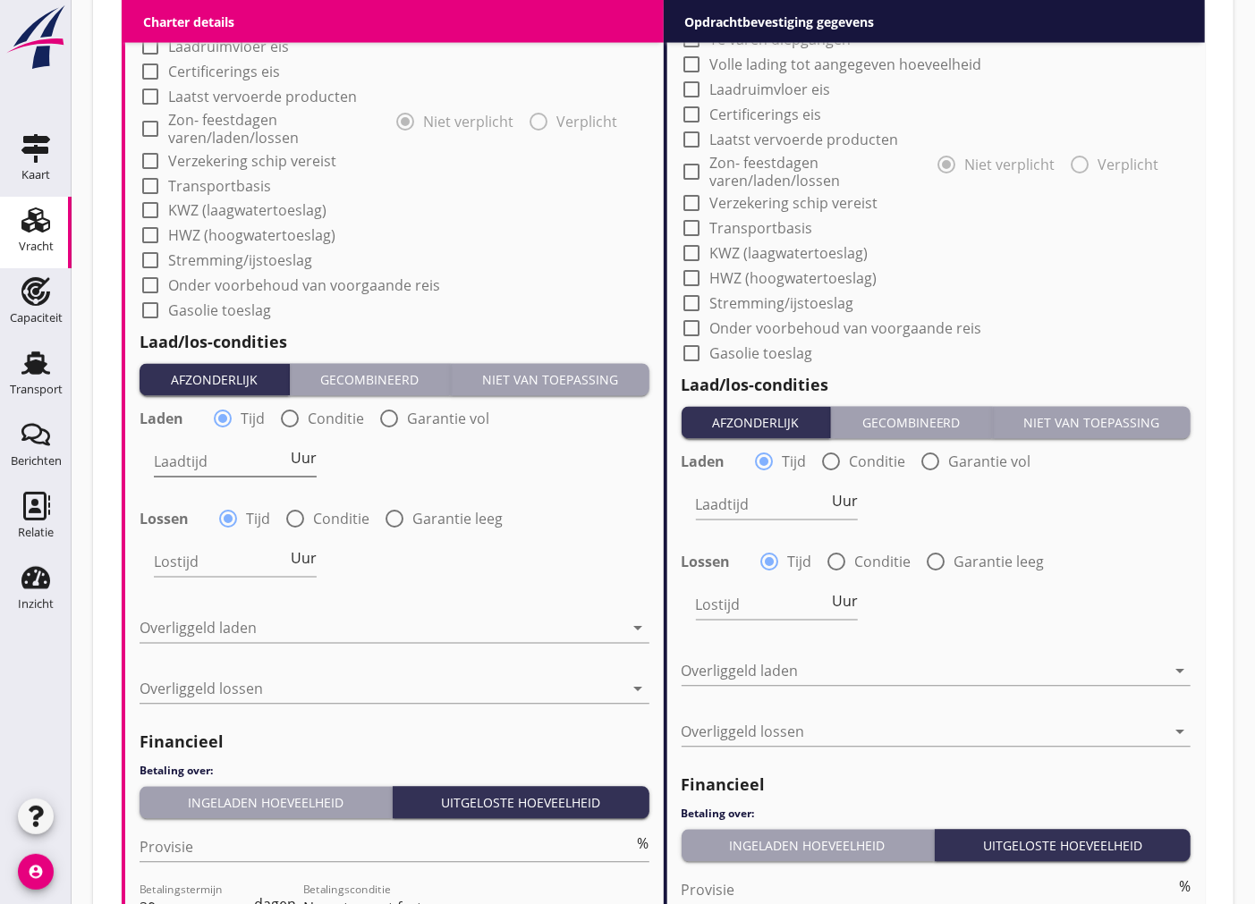
click at [235, 474] on div "Laadtijd Uur" at bounding box center [235, 462] width 163 height 29
type input "24"
click at [221, 562] on input "Lostijd" at bounding box center [220, 562] width 133 height 29
type input "24"
click at [287, 635] on div at bounding box center [382, 629] width 485 height 29
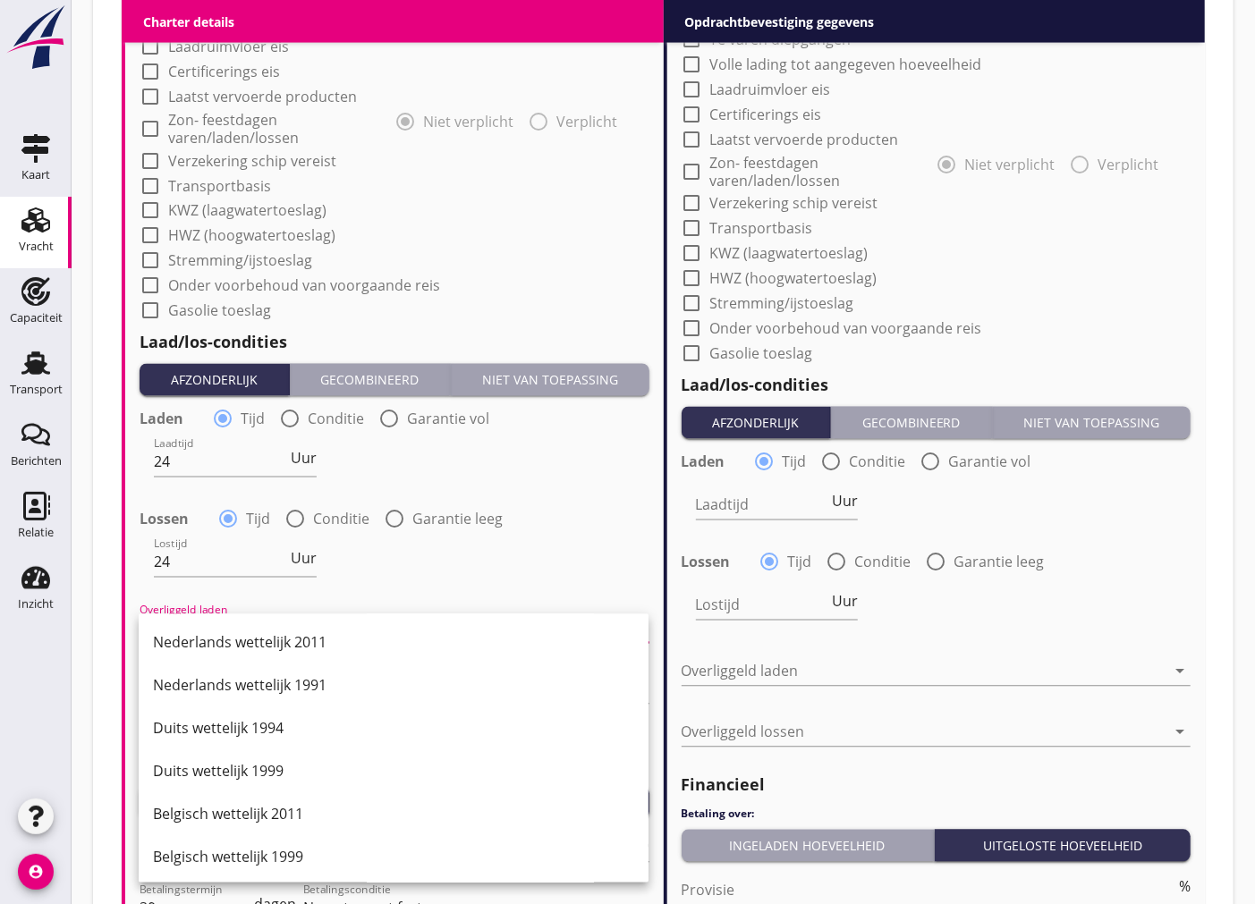
scroll to position [397, 0]
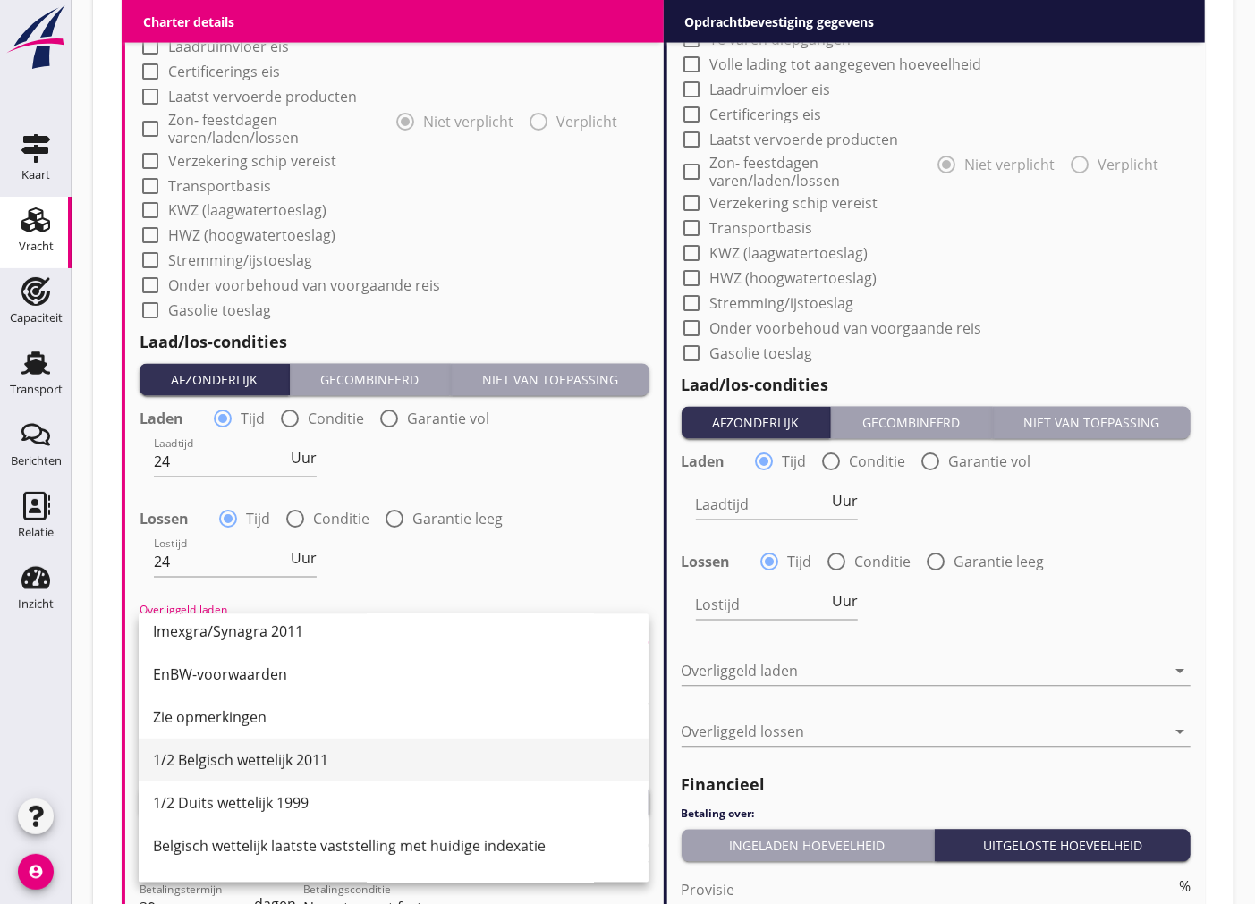
click at [288, 760] on div "1/2 Belgisch wettelijk 2011" at bounding box center [393, 761] width 481 height 21
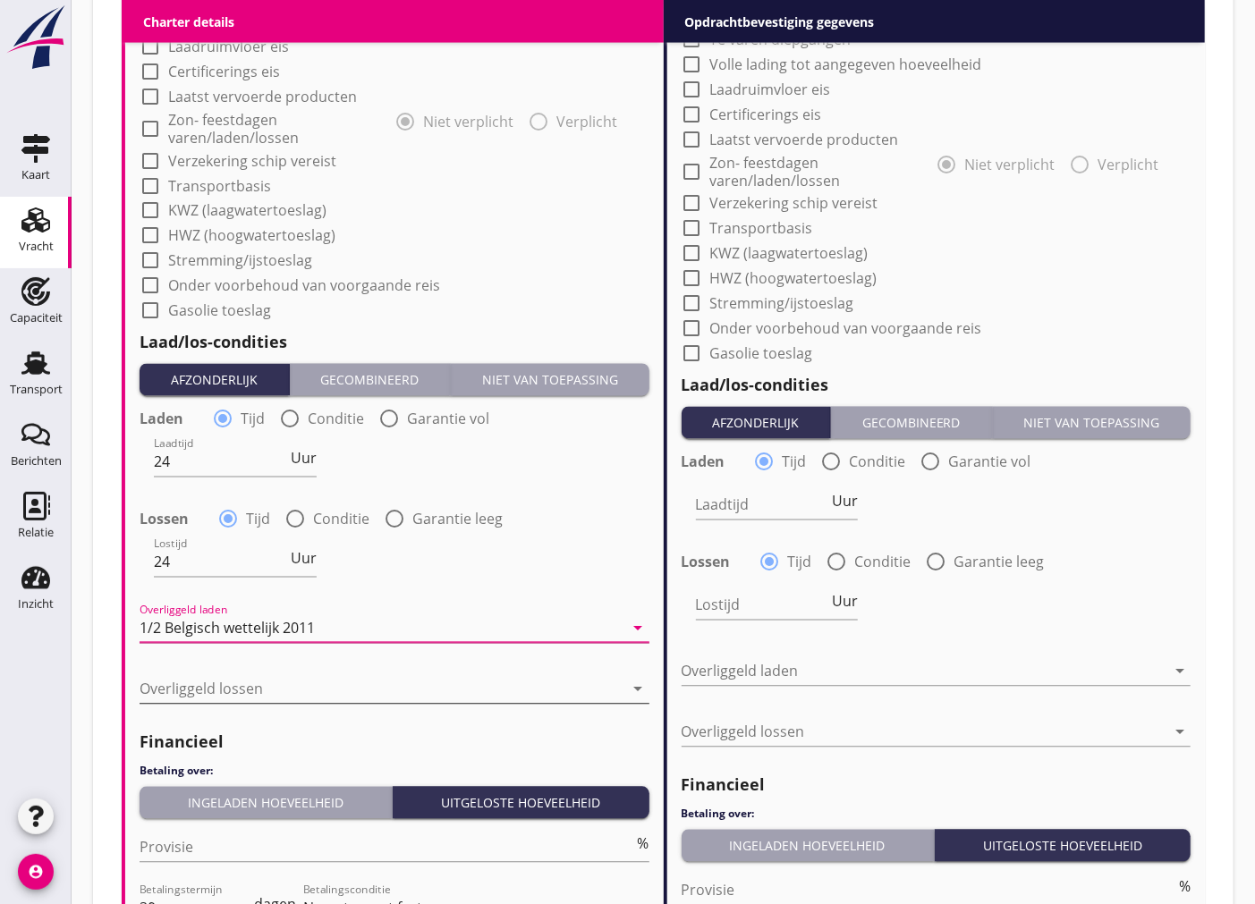
click at [270, 682] on div at bounding box center [382, 689] width 485 height 29
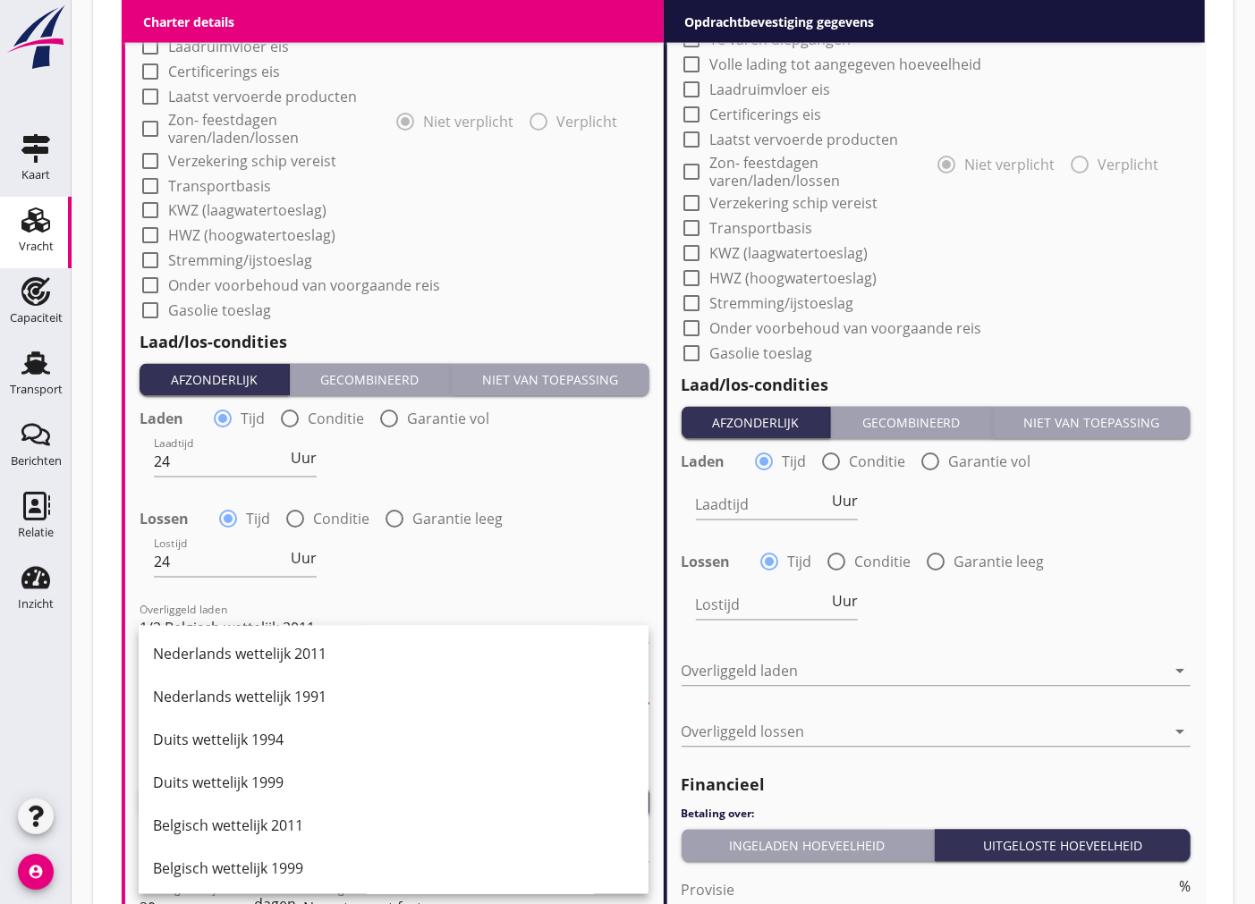
click at [316, 660] on div "Nederlands wettelijk 2011" at bounding box center [393, 654] width 481 height 21
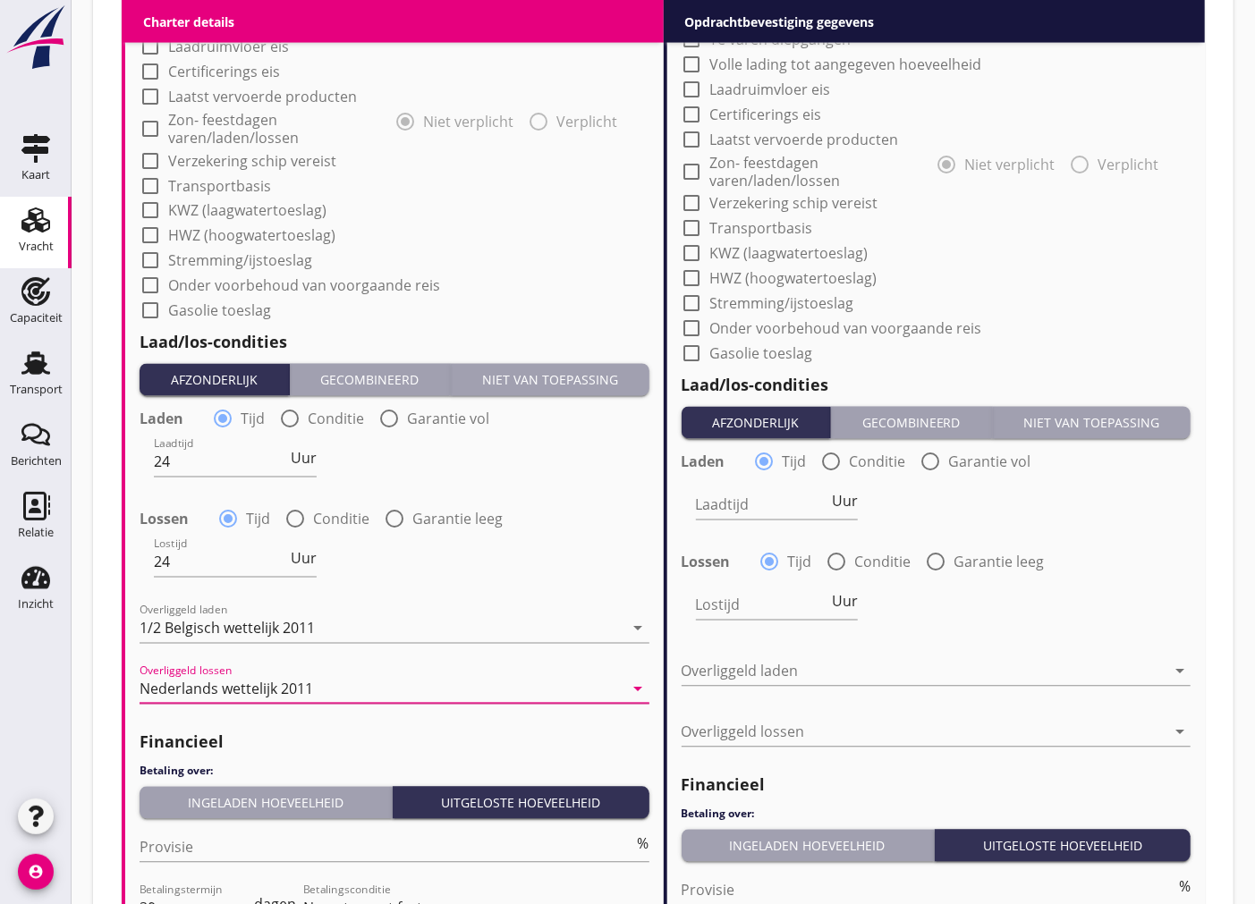
scroll to position [1966, 0]
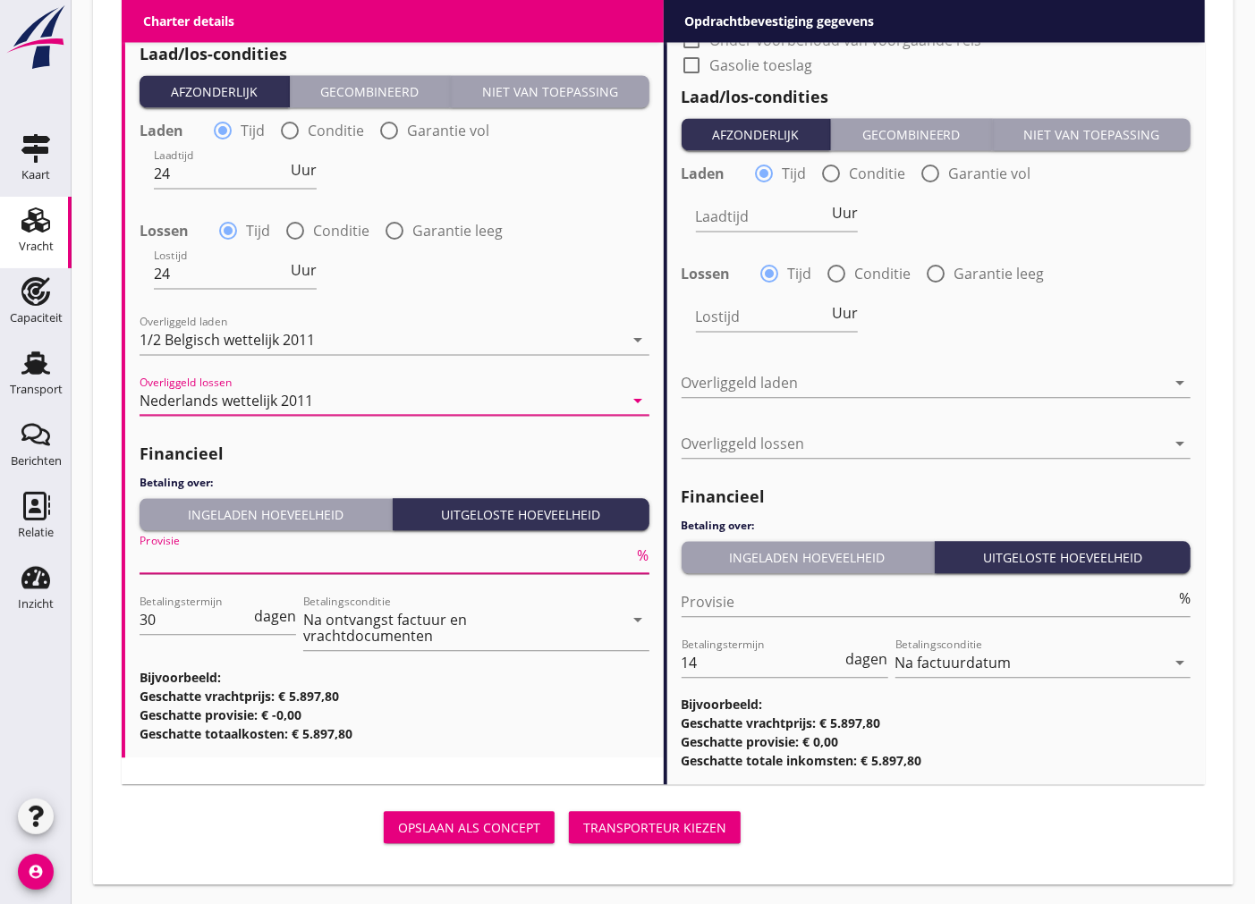
click at [222, 571] on div "Provisie %" at bounding box center [395, 559] width 510 height 29
type input "5"
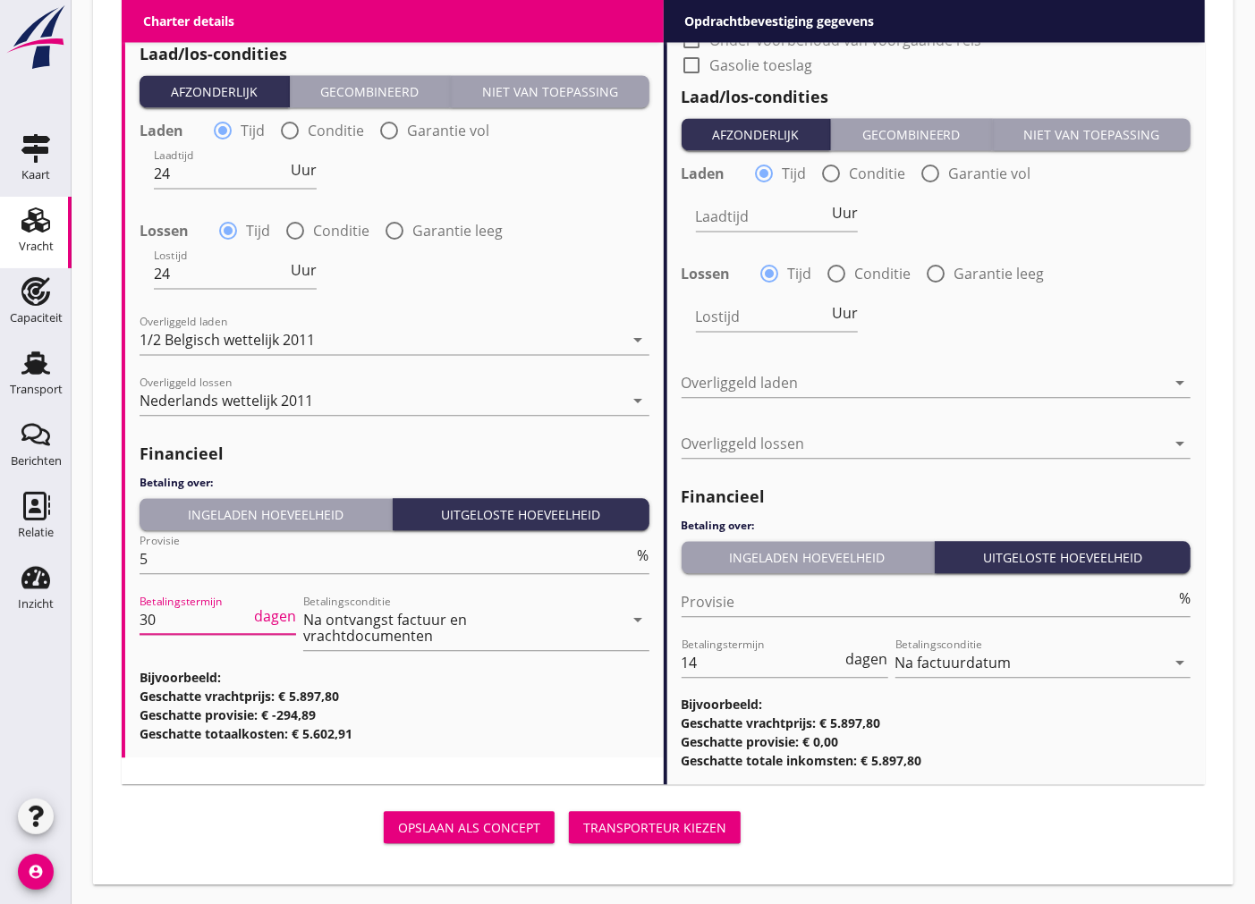
drag, startPoint x: 166, startPoint y: 624, endPoint x: 114, endPoint y: 628, distance: 53.0
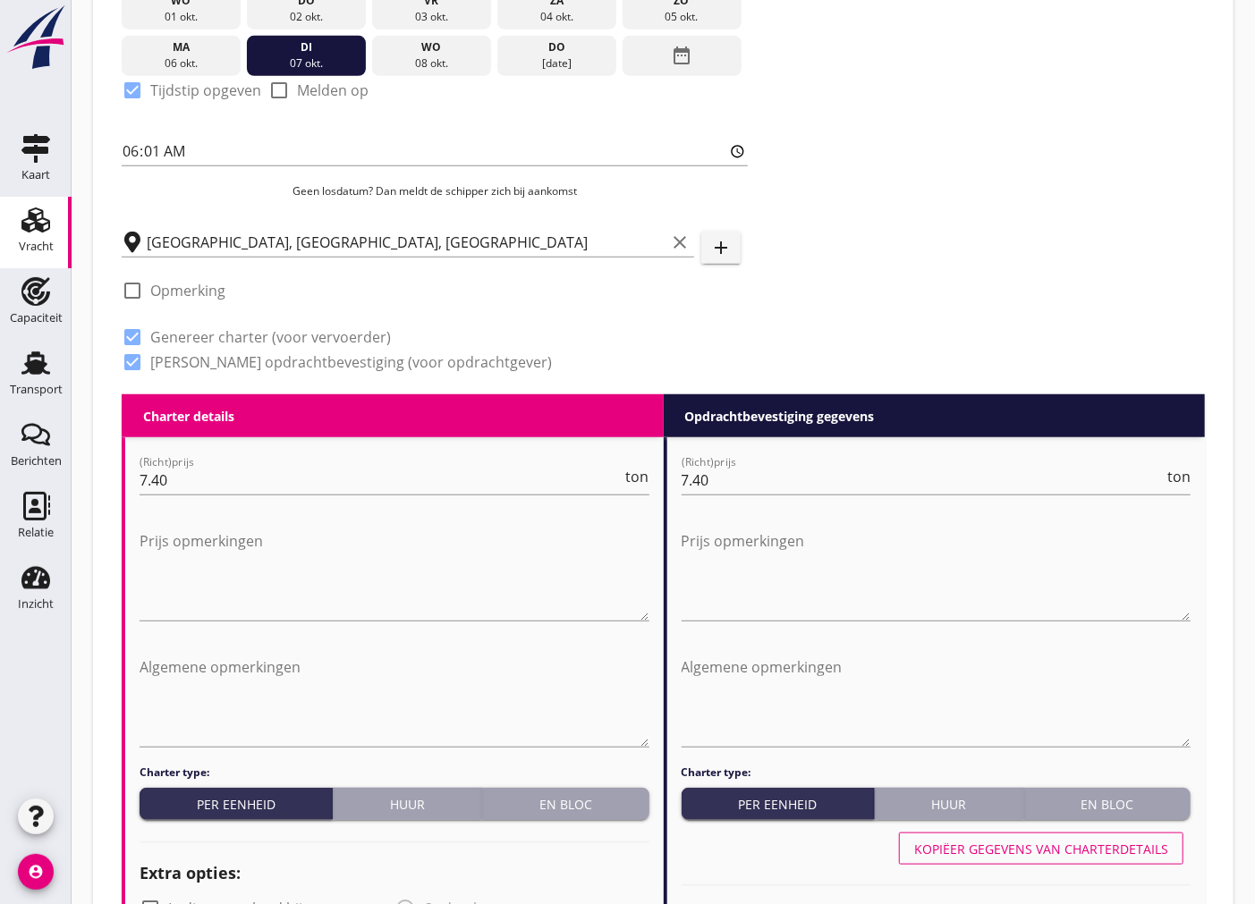
scroll to position [675, 0]
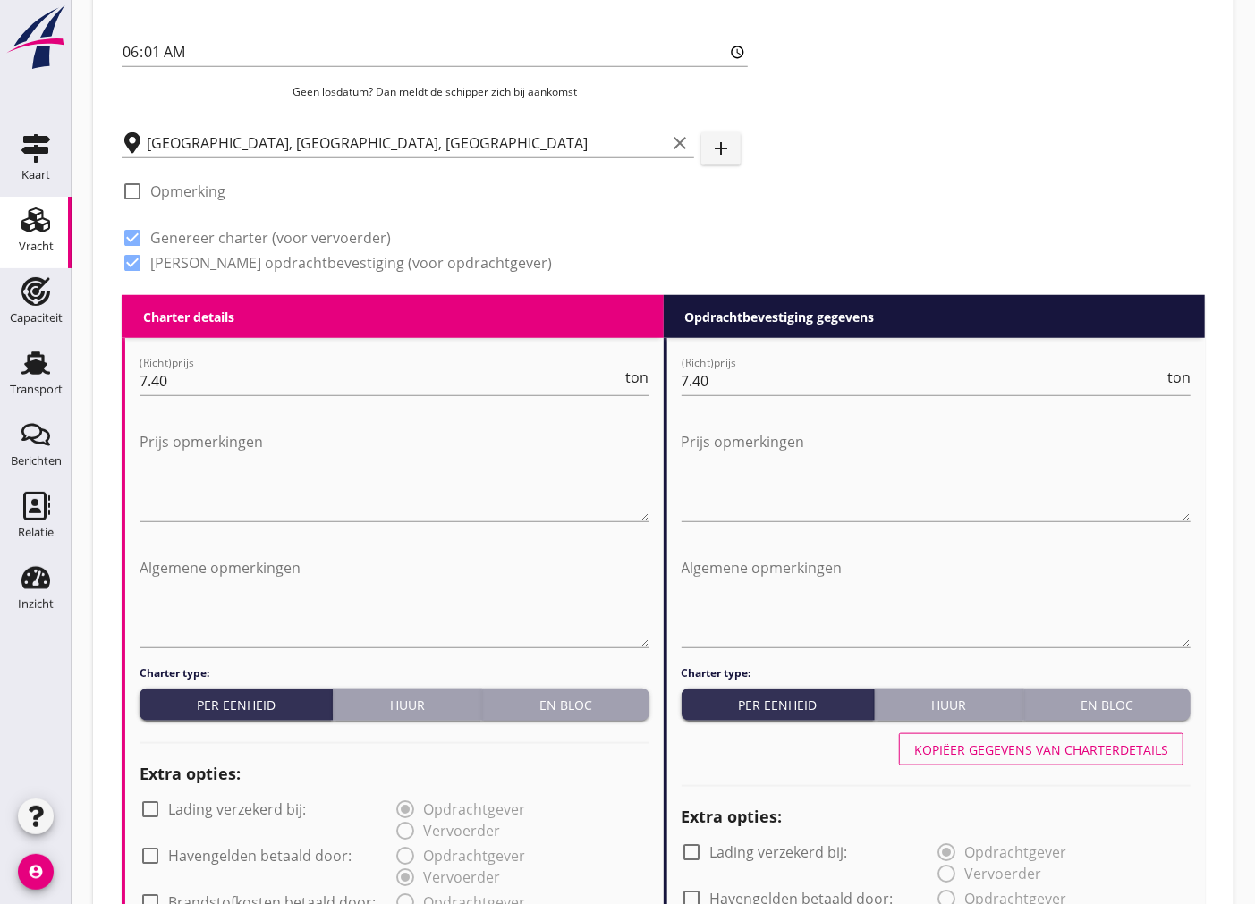
type input "14"
click at [1025, 750] on div "Kopiëer gegevens van charterdetails" at bounding box center [1041, 750] width 254 height 19
type input "24"
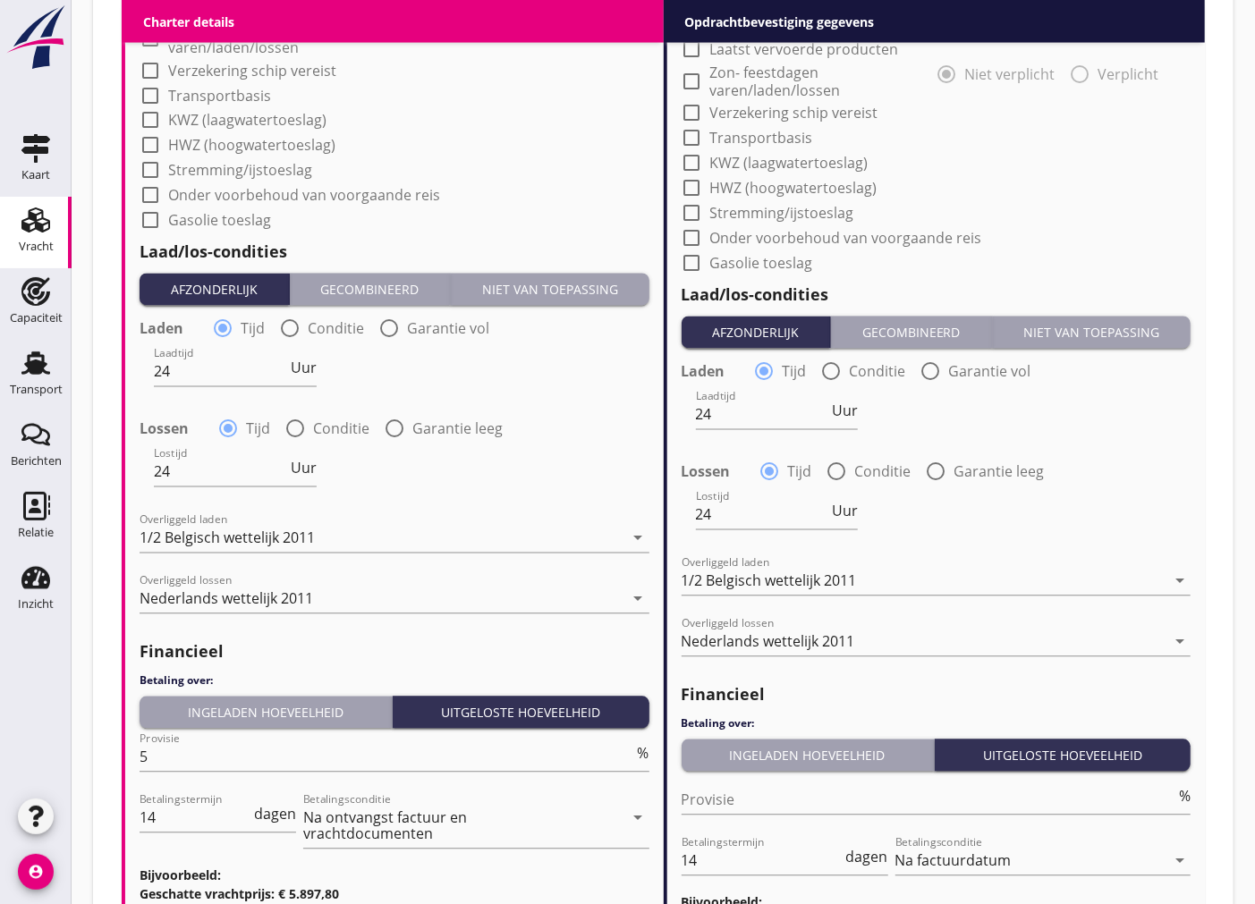
scroll to position [1371, 0]
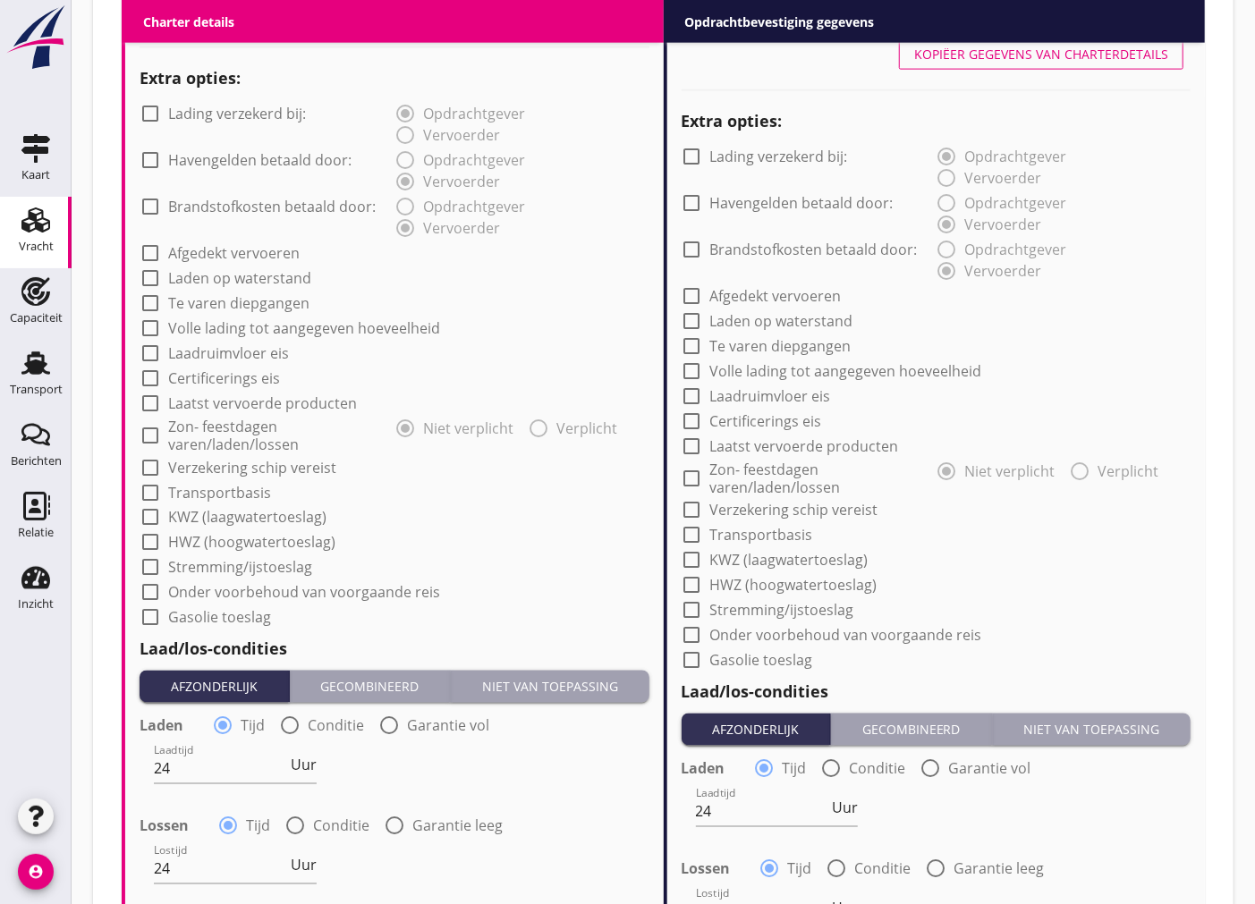
click at [695, 505] on div at bounding box center [692, 511] width 30 height 30
checkbox input "true"
click at [153, 461] on div at bounding box center [150, 468] width 30 height 30
checkbox input "true"
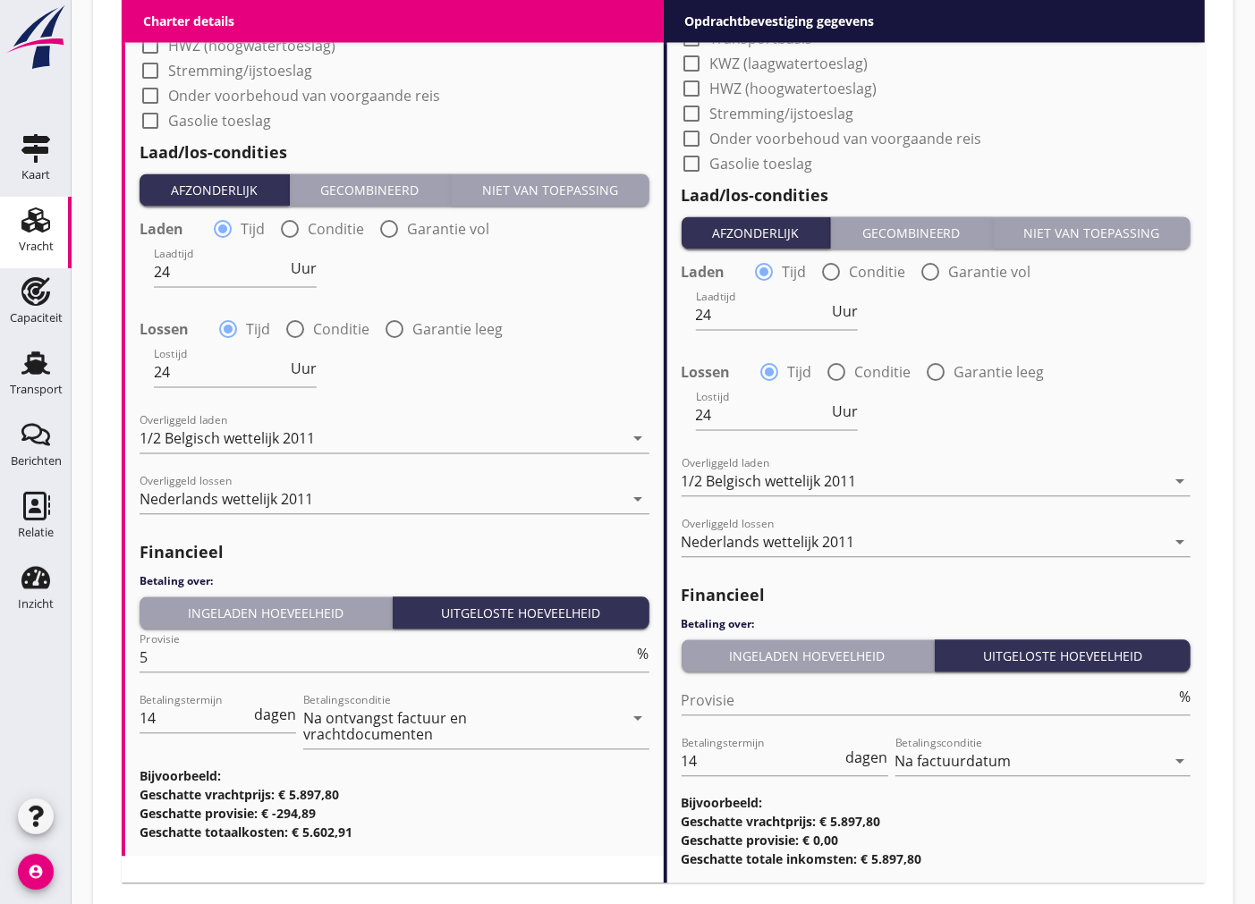
scroll to position [1966, 0]
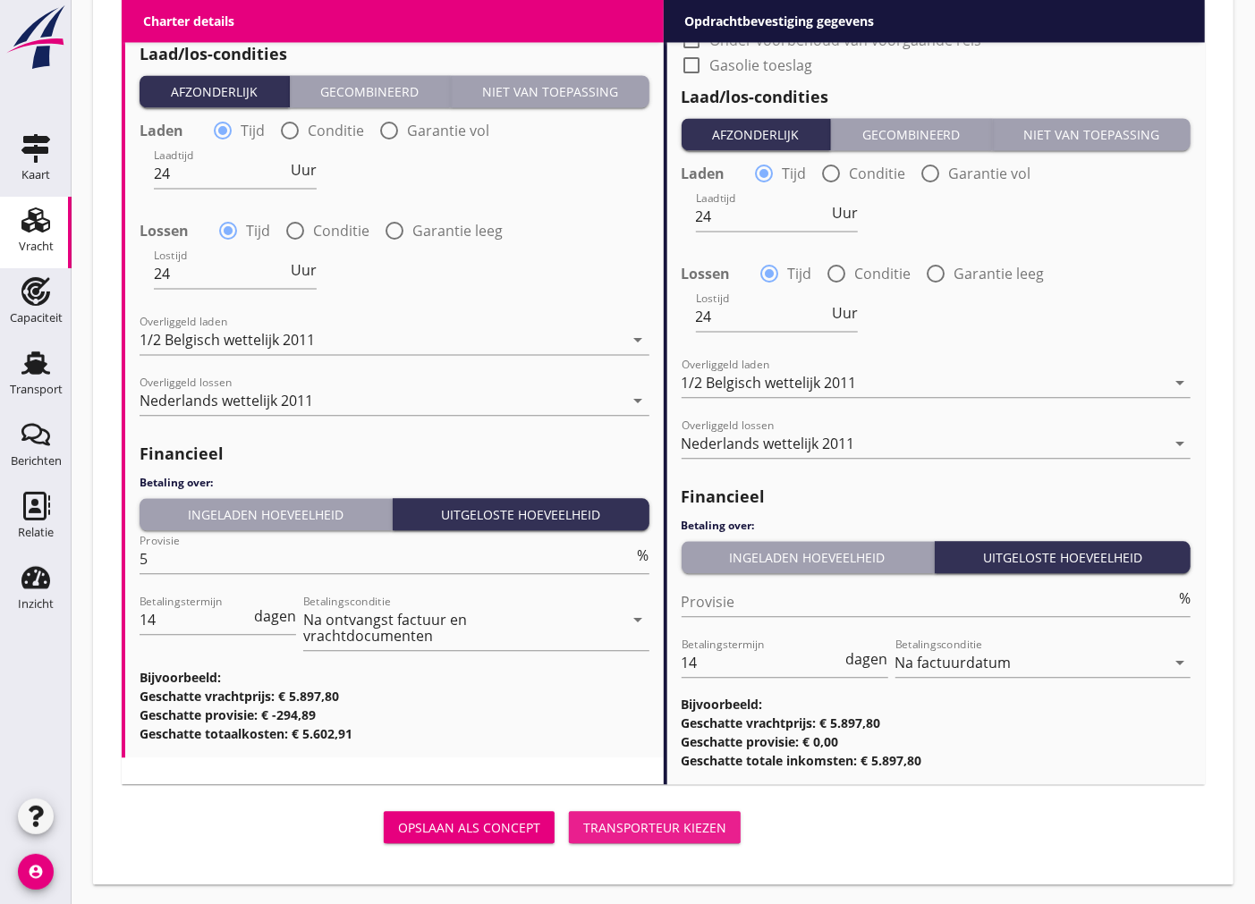
drag, startPoint x: 653, startPoint y: 818, endPoint x: 911, endPoint y: 508, distance: 402.7
click at [654, 819] on div "Transporteur kiezen" at bounding box center [654, 828] width 143 height 19
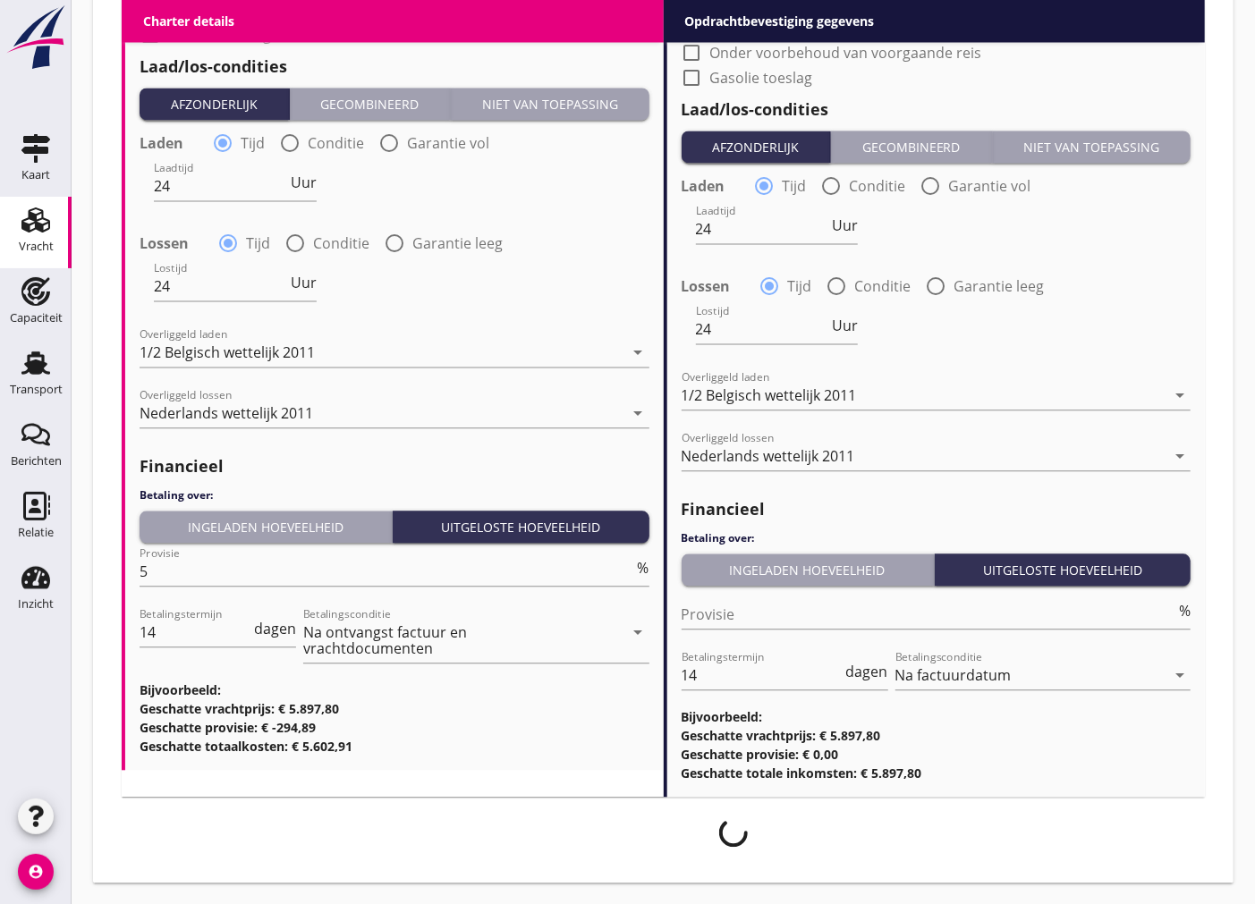
scroll to position [1953, 0]
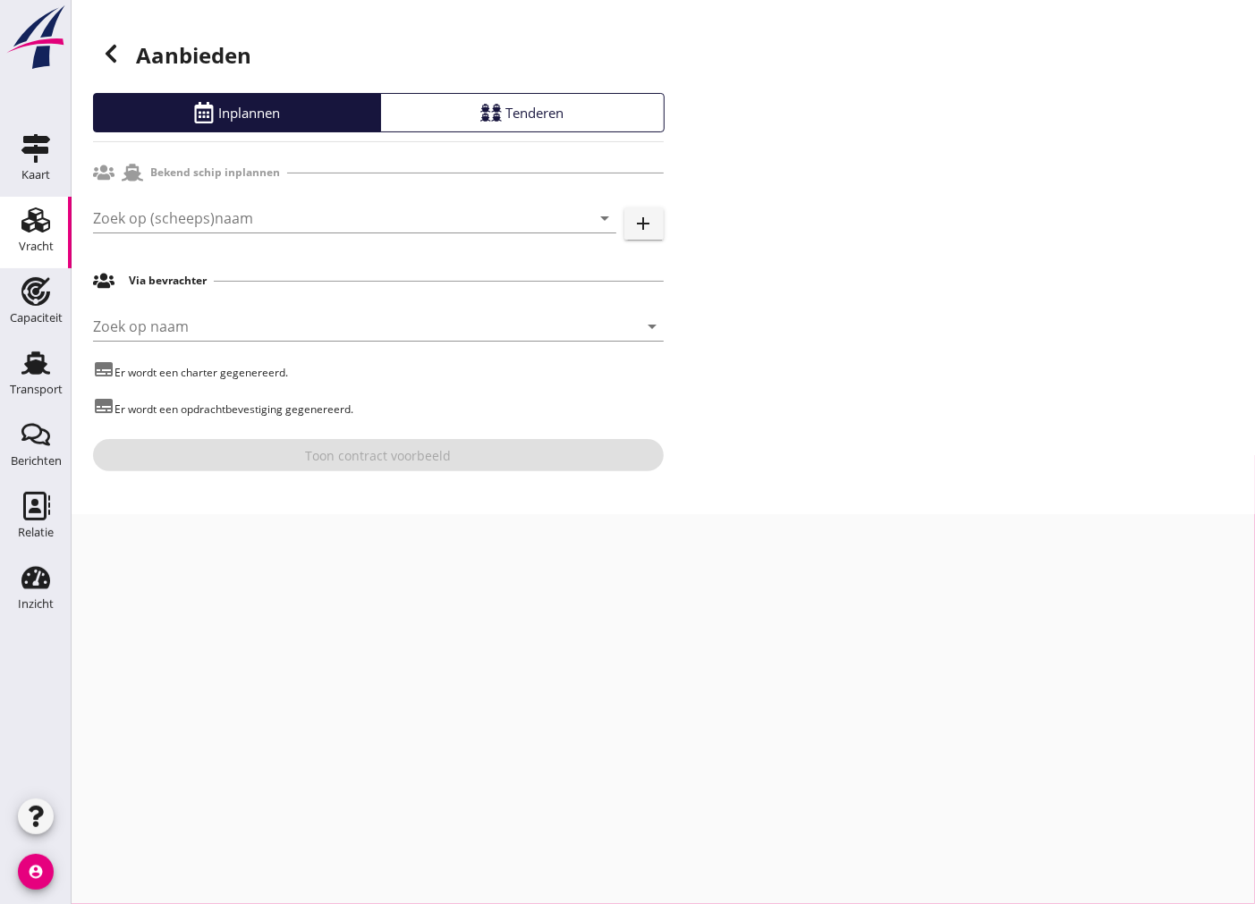
click at [191, 195] on div "Zoek op (scheeps)naam arrow_drop_down add" at bounding box center [378, 221] width 571 height 57
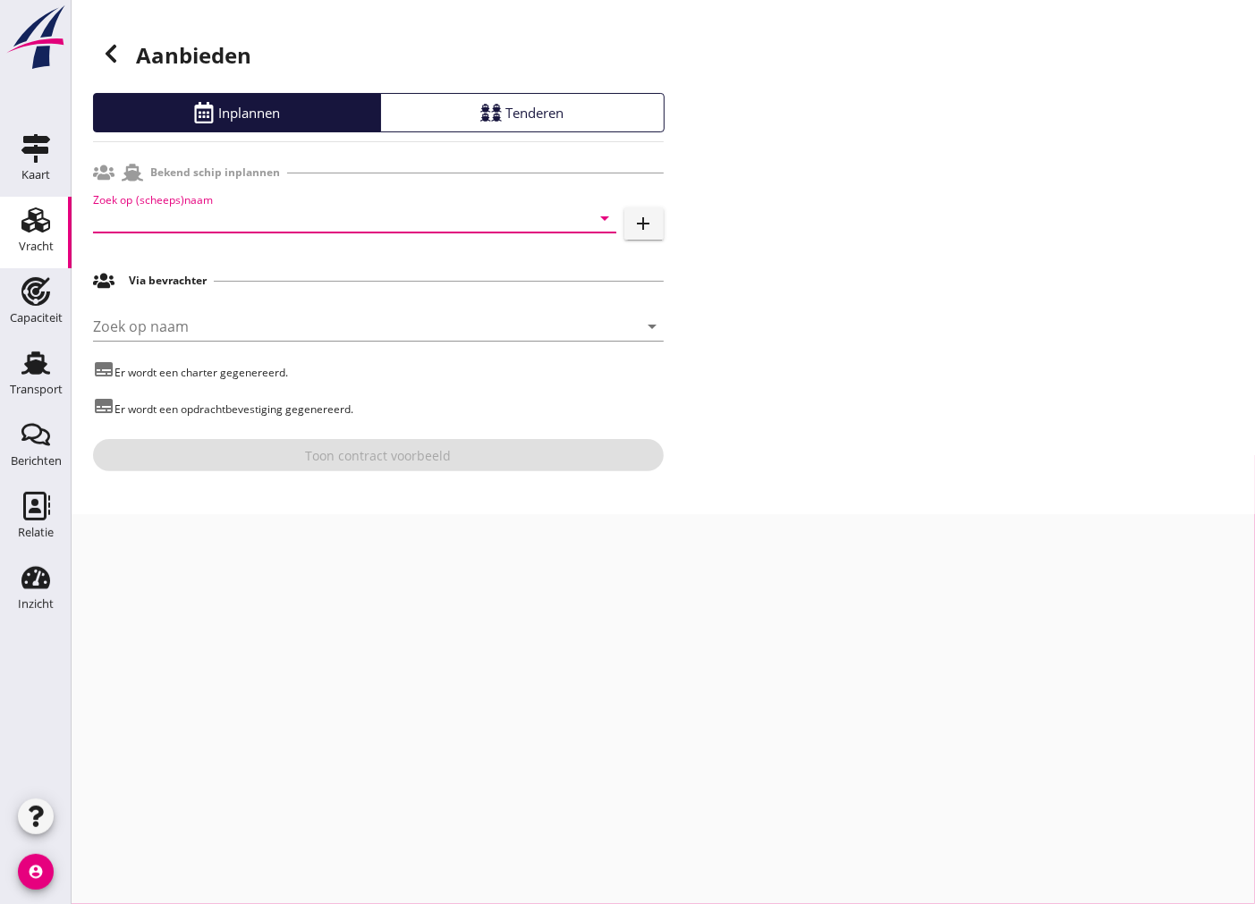
click at [190, 208] on input "Zoek op (scheeps)naam" at bounding box center [329, 218] width 473 height 29
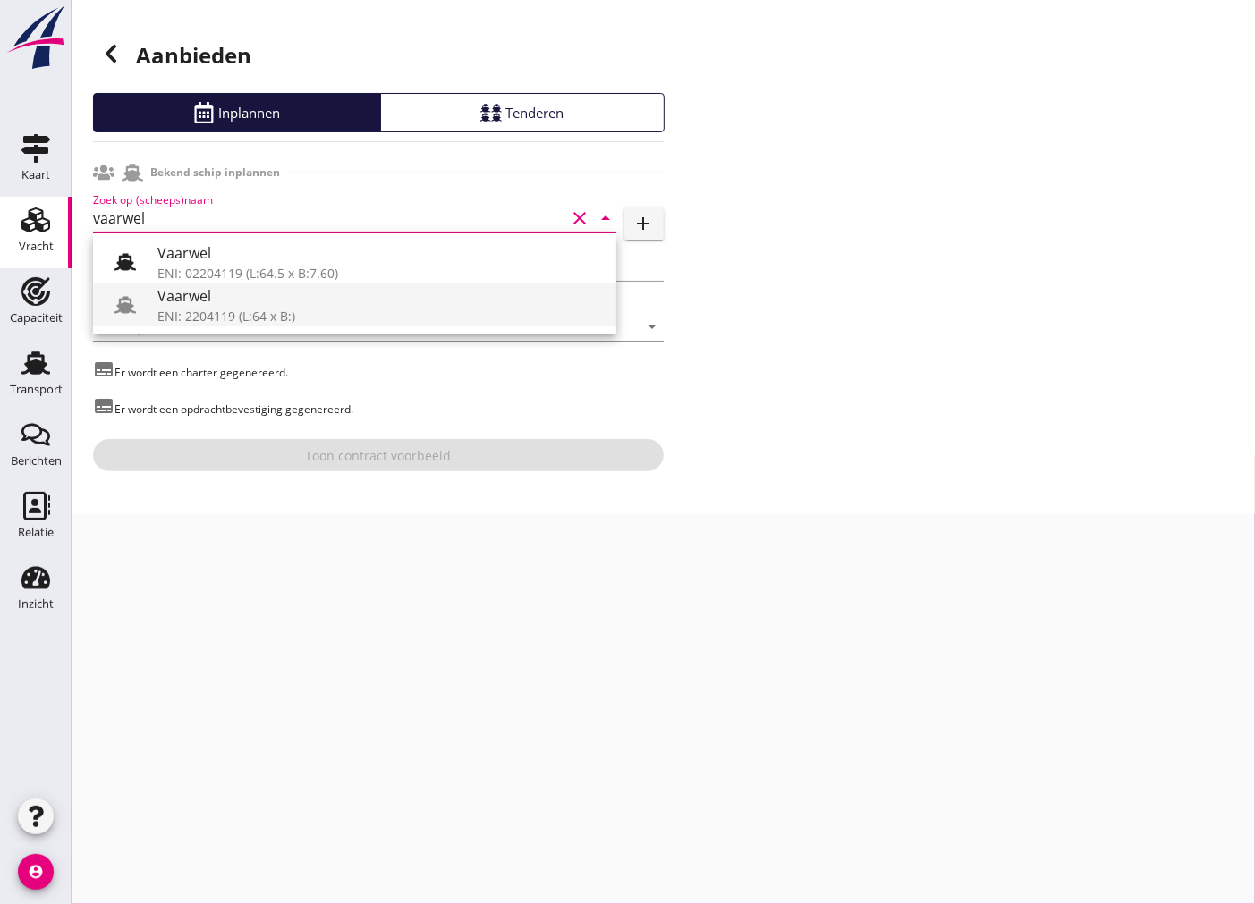
click at [228, 314] on div "ENI: 2204119 (L:64 x B:)" at bounding box center [379, 316] width 445 height 19
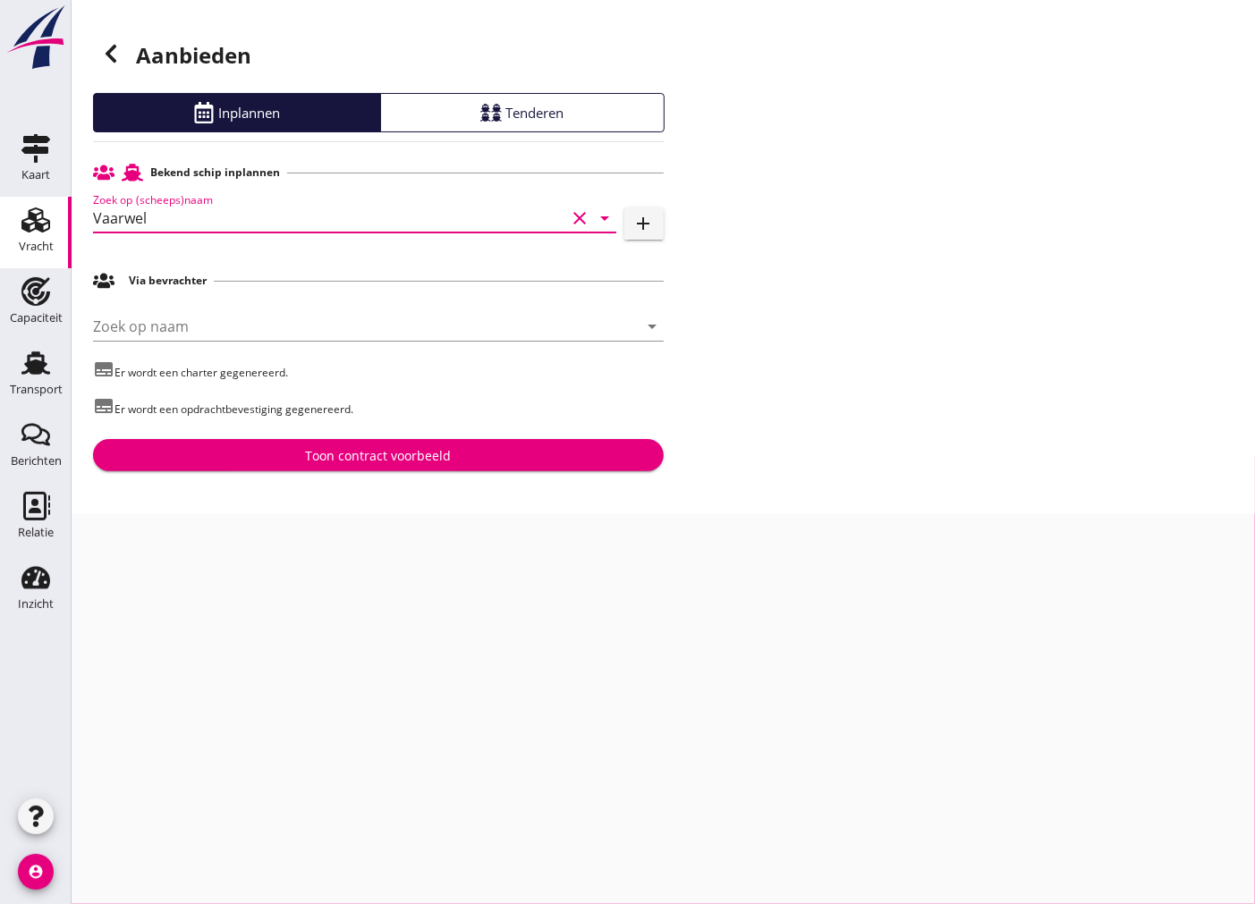
type input "Vaarwel"
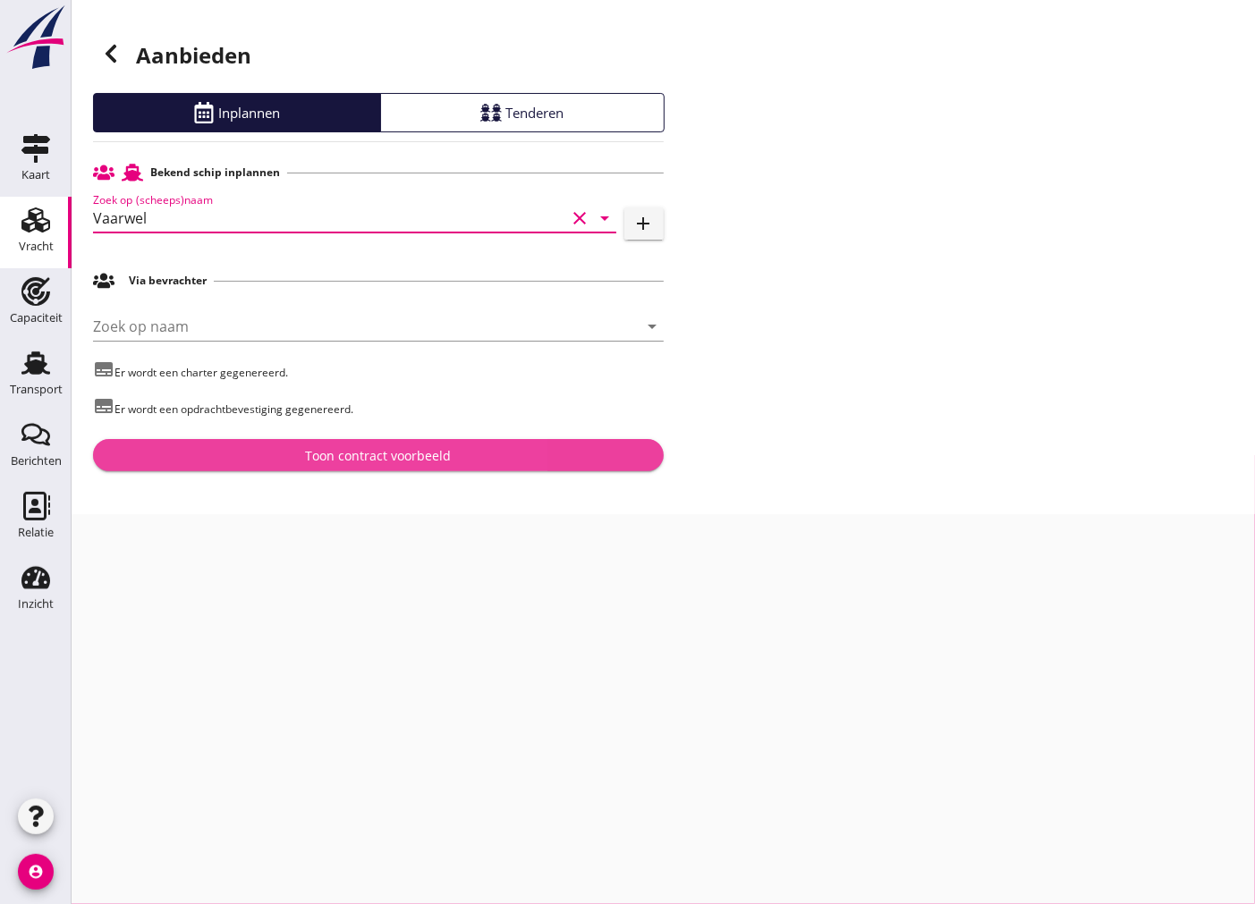
click at [407, 458] on div "Toon contract voorbeeld" at bounding box center [378, 455] width 146 height 19
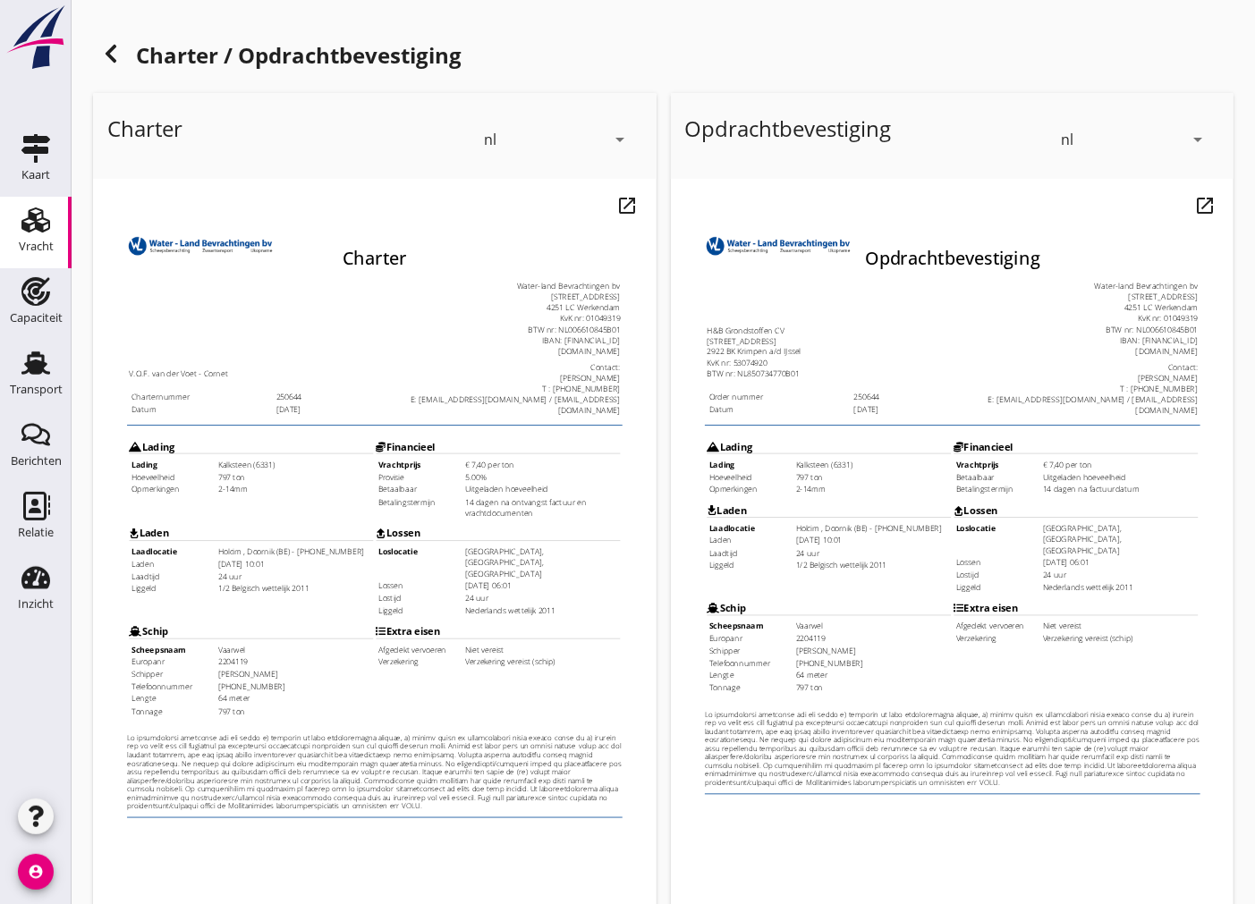
scroll to position [212, 0]
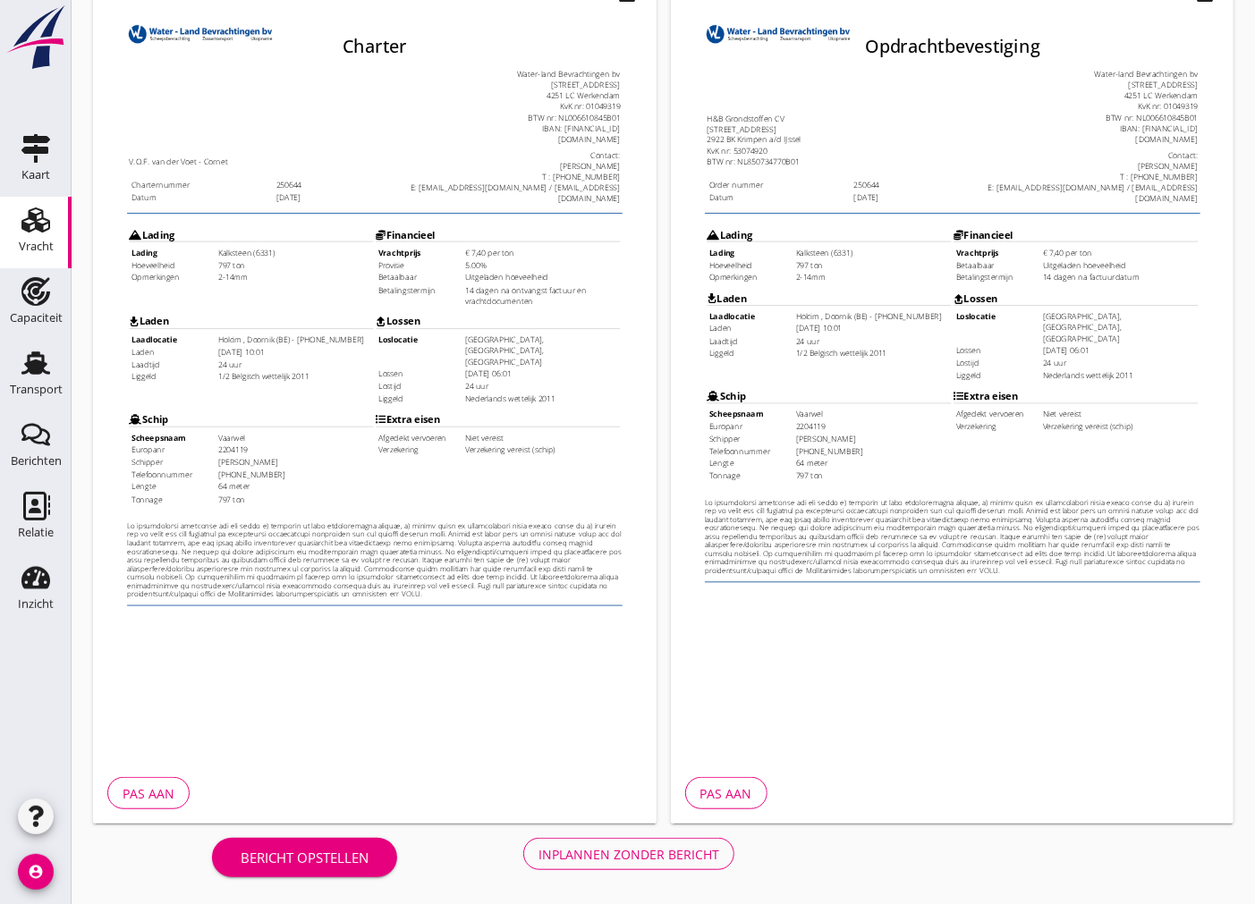
click at [622, 852] on div "Inplannen zonder bericht" at bounding box center [629, 854] width 181 height 19
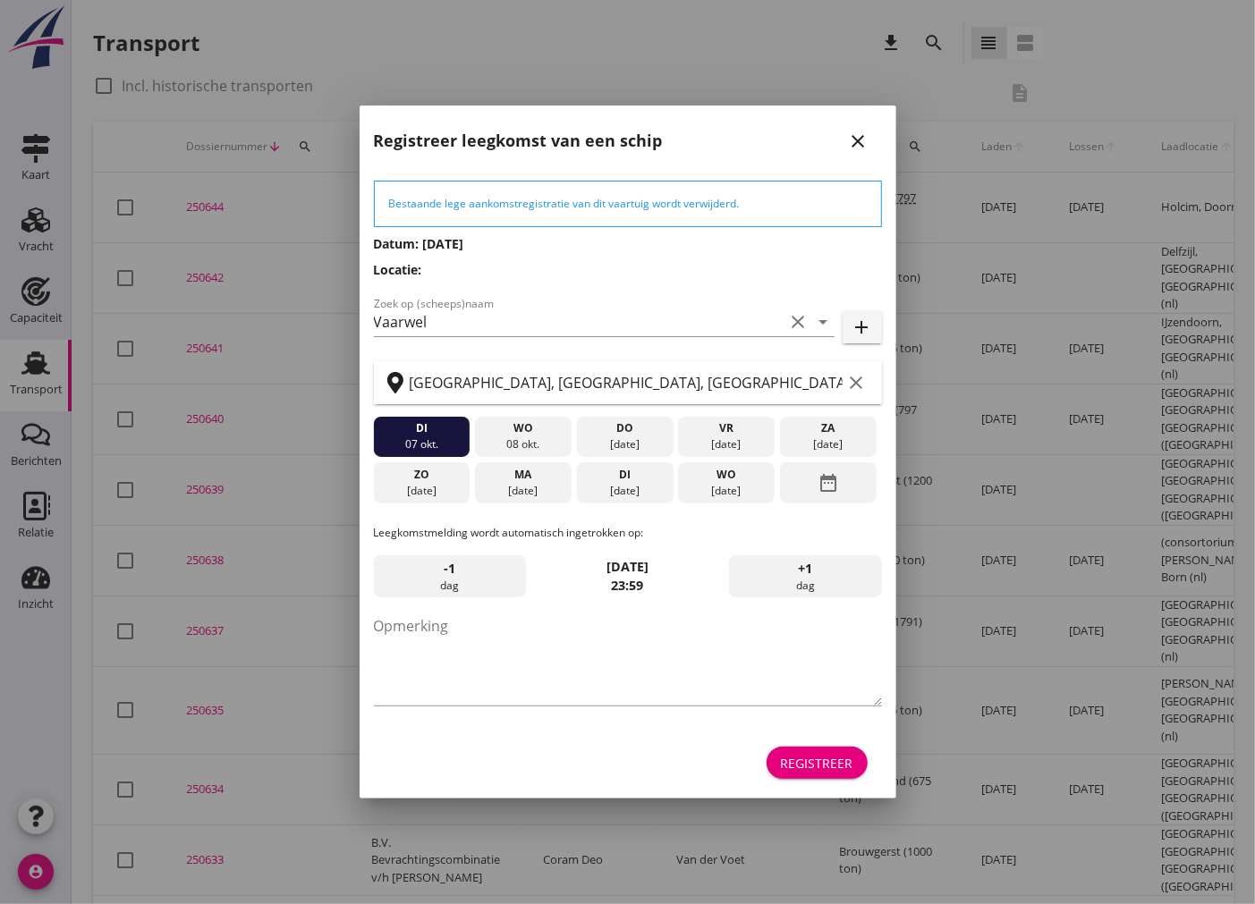
click at [785, 754] on div "Registreer" at bounding box center [817, 763] width 72 height 19
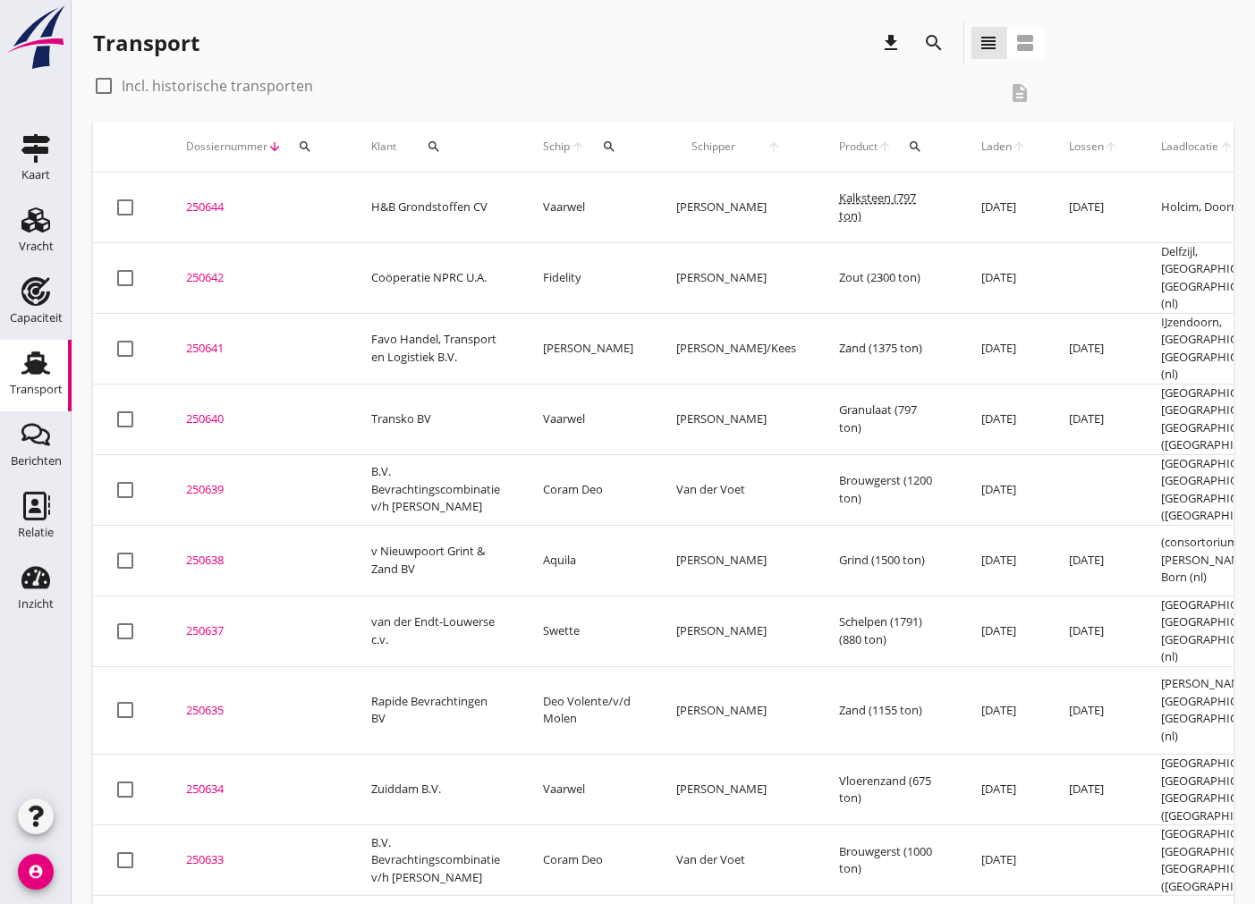
click at [211, 199] on div "250644" at bounding box center [257, 208] width 142 height 18
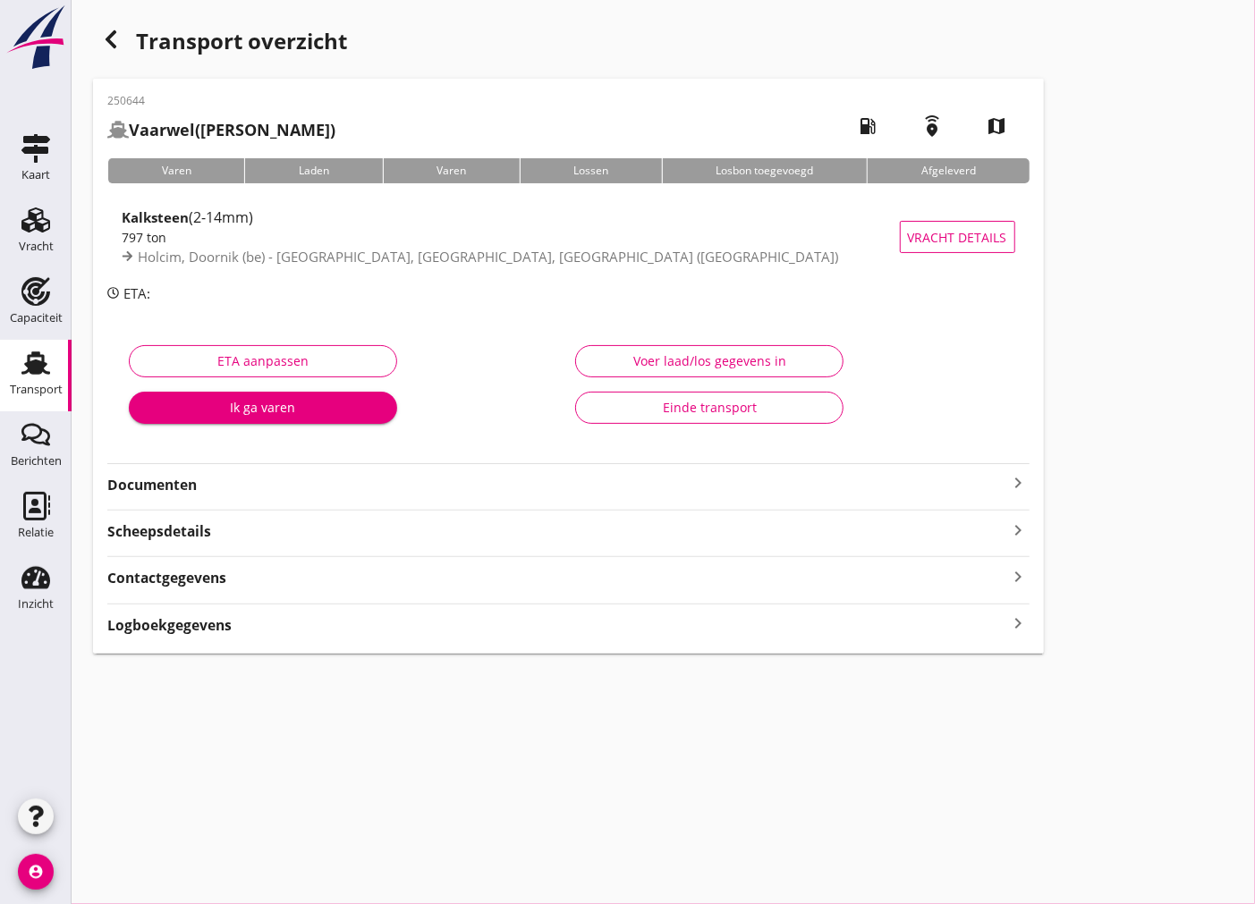
click at [329, 497] on div "250644 Vaarwel ([PERSON_NAME]) local_gas_station emergency_share map Varen Lade…" at bounding box center [568, 366] width 951 height 575
click at [340, 487] on strong "Documenten" at bounding box center [557, 485] width 901 height 21
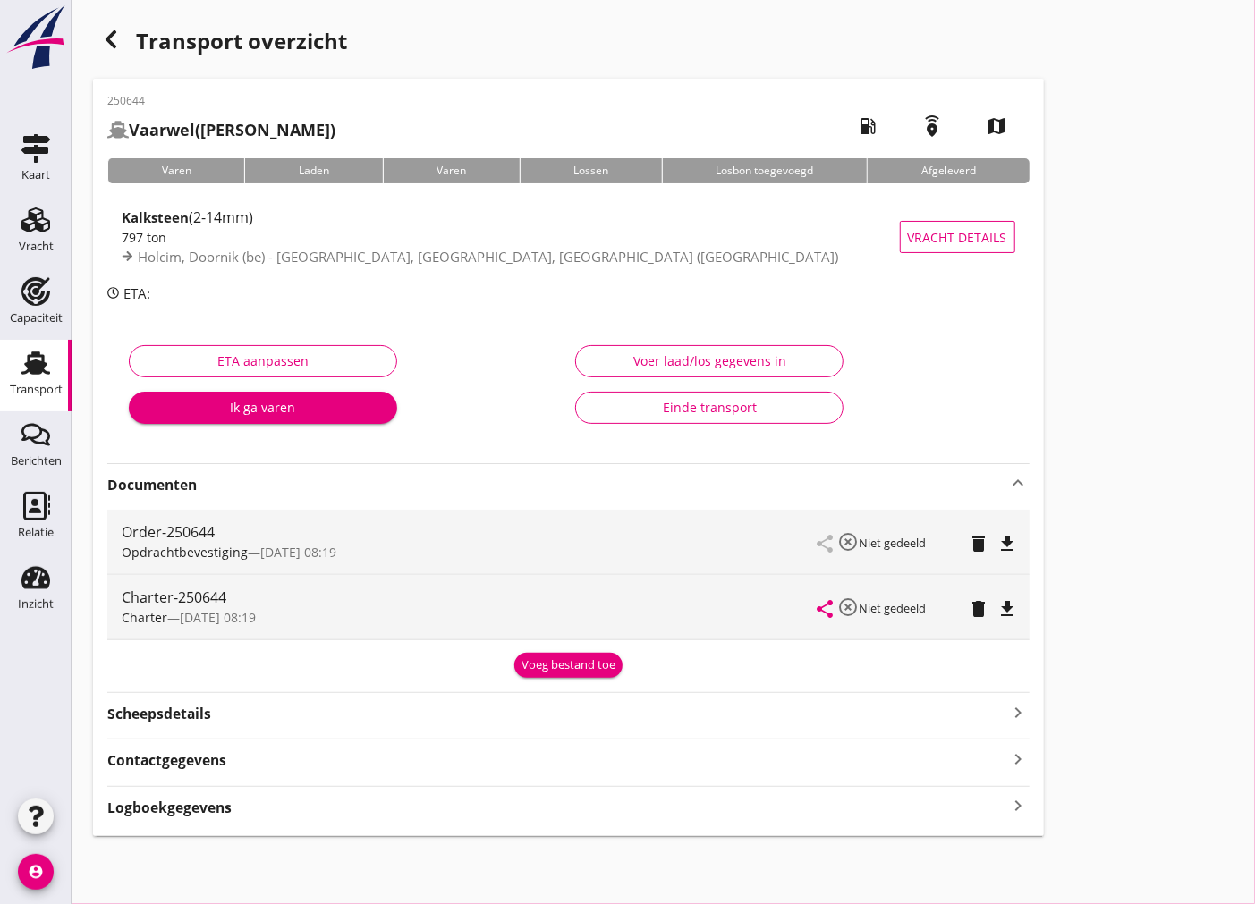
click at [1013, 541] on icon "file_download" at bounding box center [1007, 543] width 21 height 21
click at [1007, 608] on icon "file_download" at bounding box center [1007, 608] width 21 height 21
click at [56, 252] on link "Vracht Vracht" at bounding box center [36, 233] width 72 height 72
